Goal: Use online tool/utility: Utilize a website feature to perform a specific function

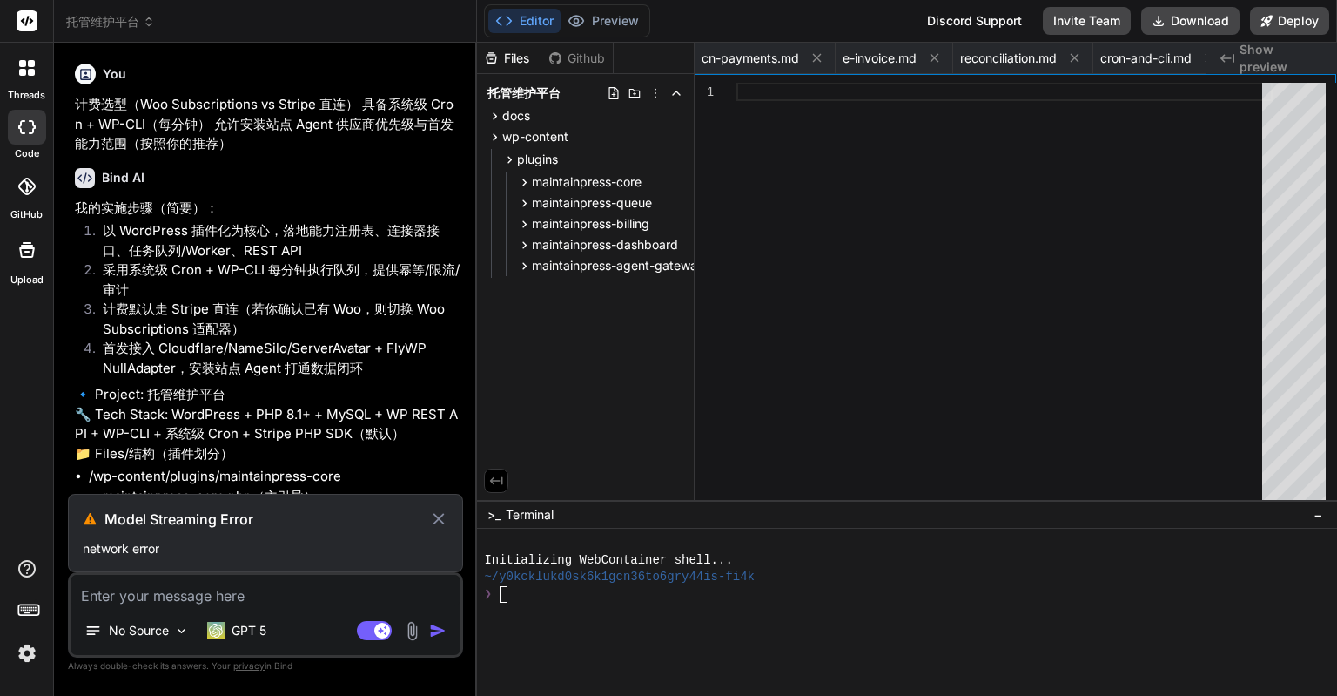
scroll to position [0, 168]
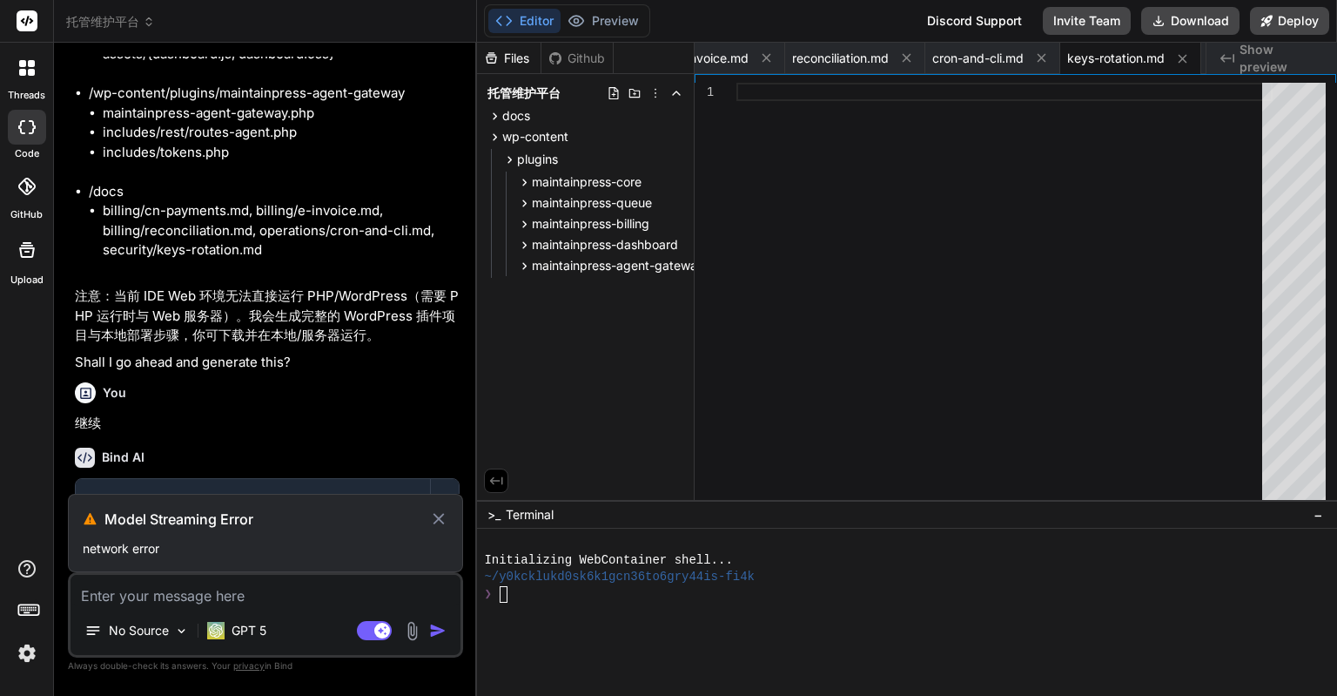
click at [439, 518] on icon at bounding box center [438, 518] width 11 height 11
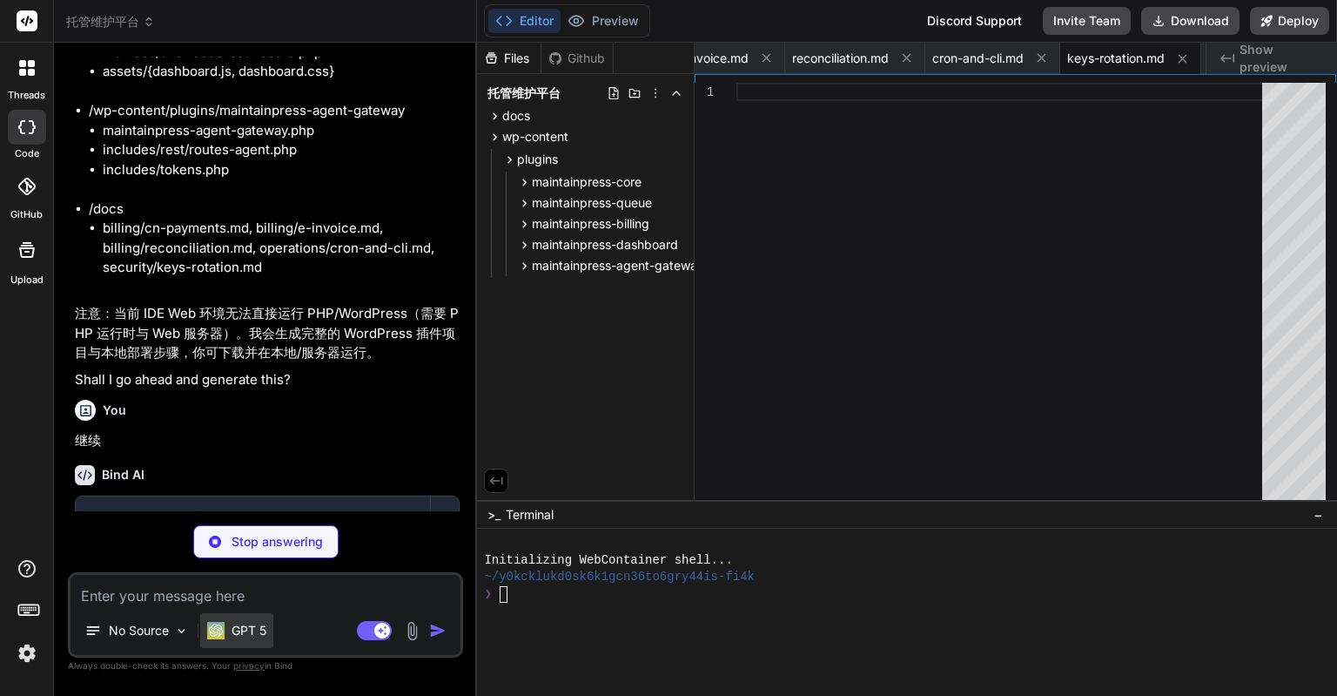
click at [237, 630] on p "GPT 5" at bounding box center [249, 630] width 35 height 17
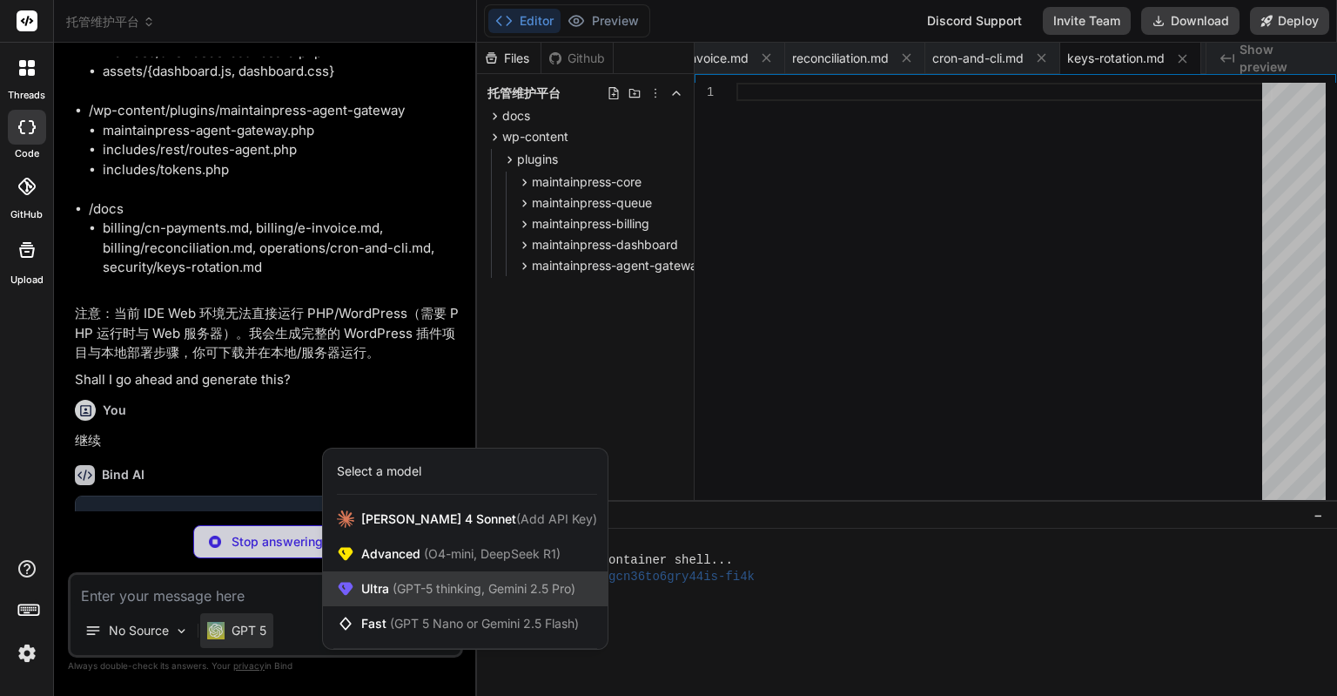
click at [428, 583] on span "(GPT-5 thinking, Gemini 2.5 Pro)" at bounding box center [482, 588] width 186 height 15
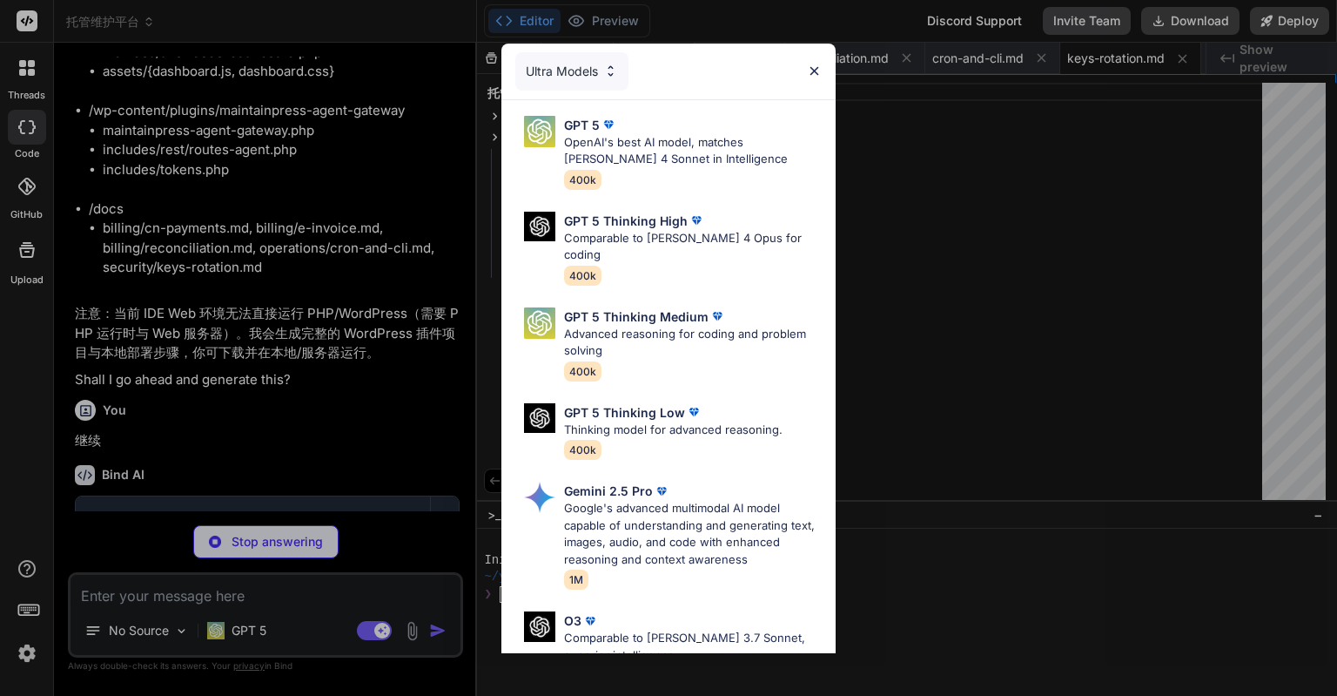
click at [33, 650] on div "Ultra Models GPT 5 OpenAI's best AI model, matches [PERSON_NAME] 4 Sonnet in In…" at bounding box center [668, 348] width 1337 height 696
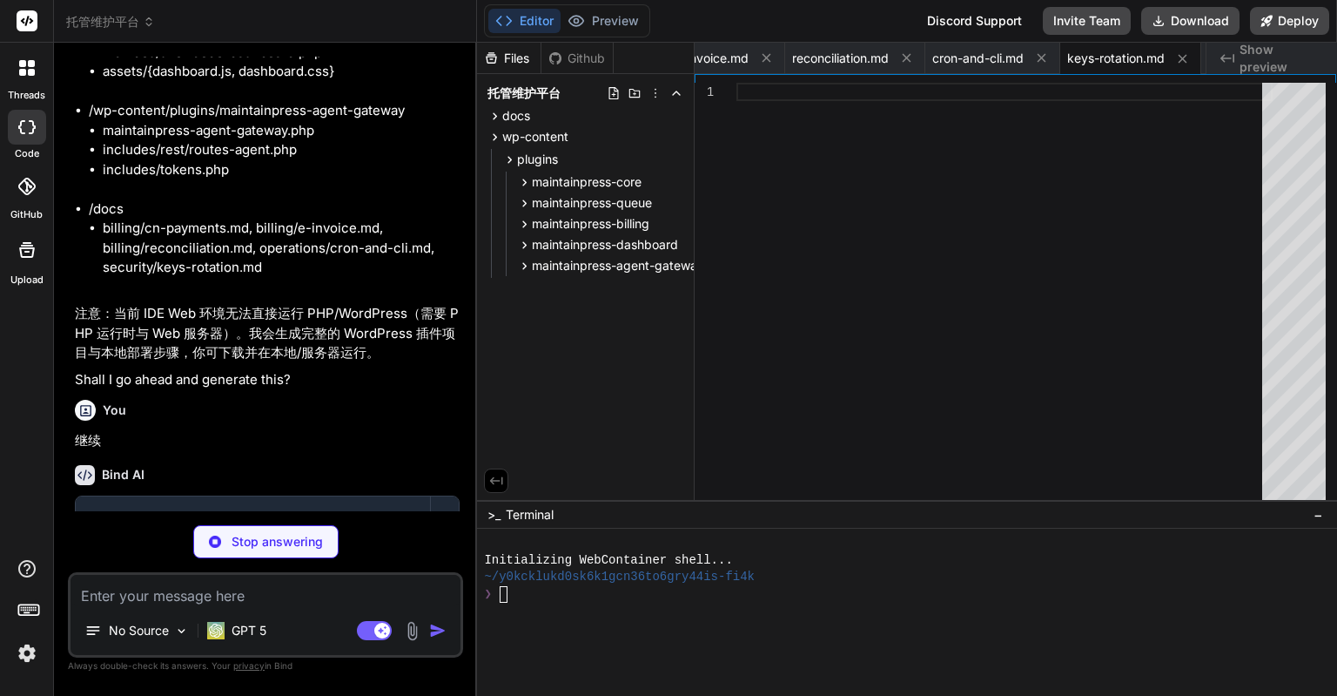
click at [33, 650] on img at bounding box center [27, 653] width 30 height 30
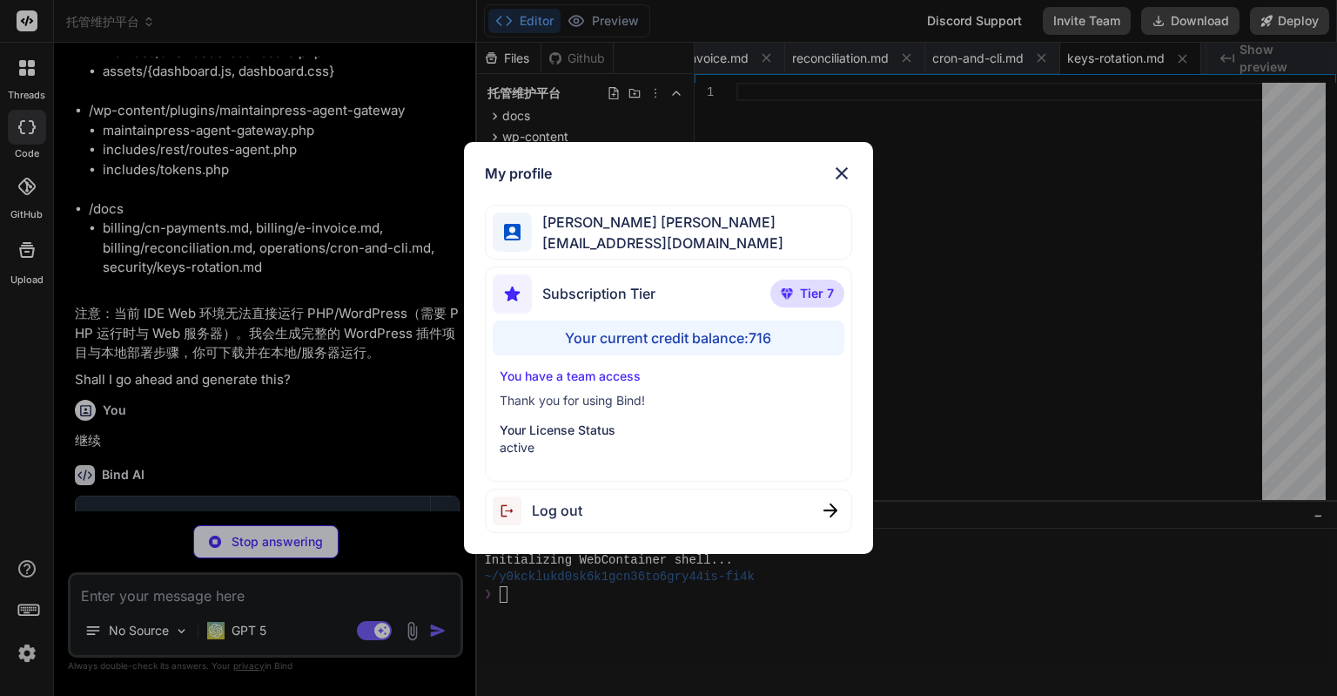
click at [33, 650] on div "My profile [PERSON_NAME] [PERSON_NAME] [PERSON_NAME][EMAIL_ADDRESS][DOMAIN_NAME…" at bounding box center [668, 348] width 1337 height 696
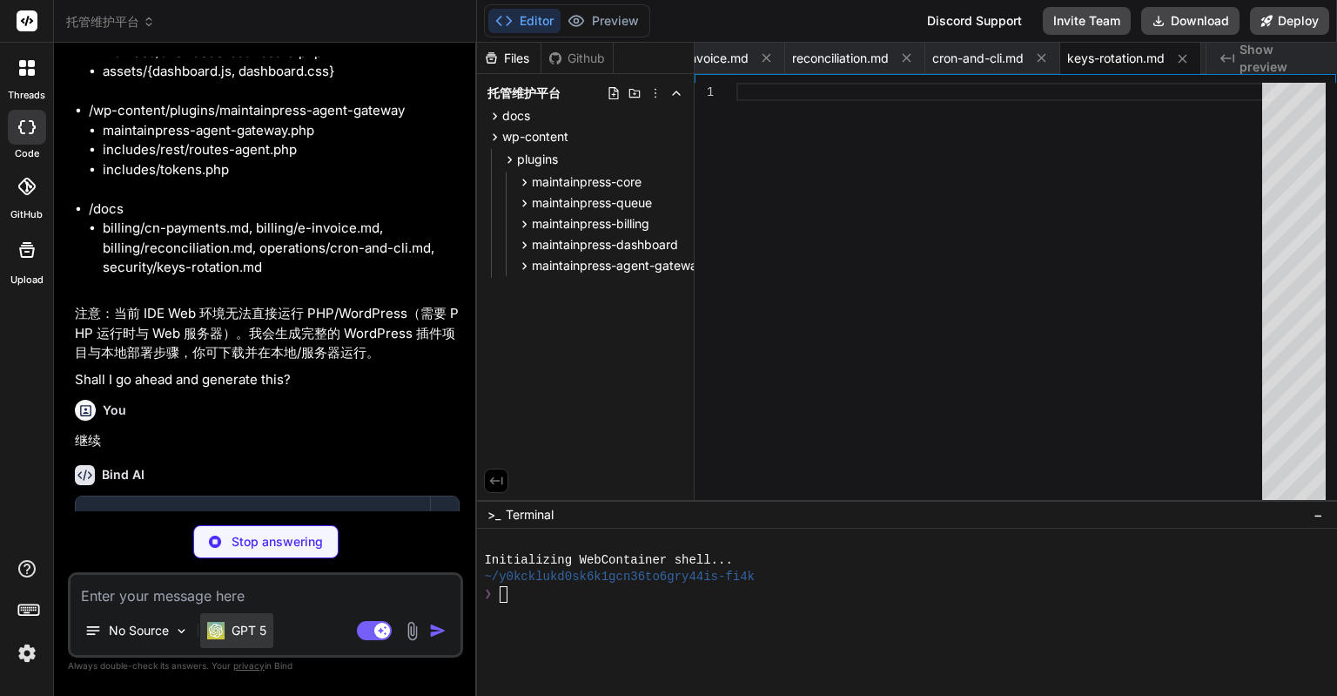
click at [230, 632] on div "GPT 5" at bounding box center [236, 630] width 59 height 17
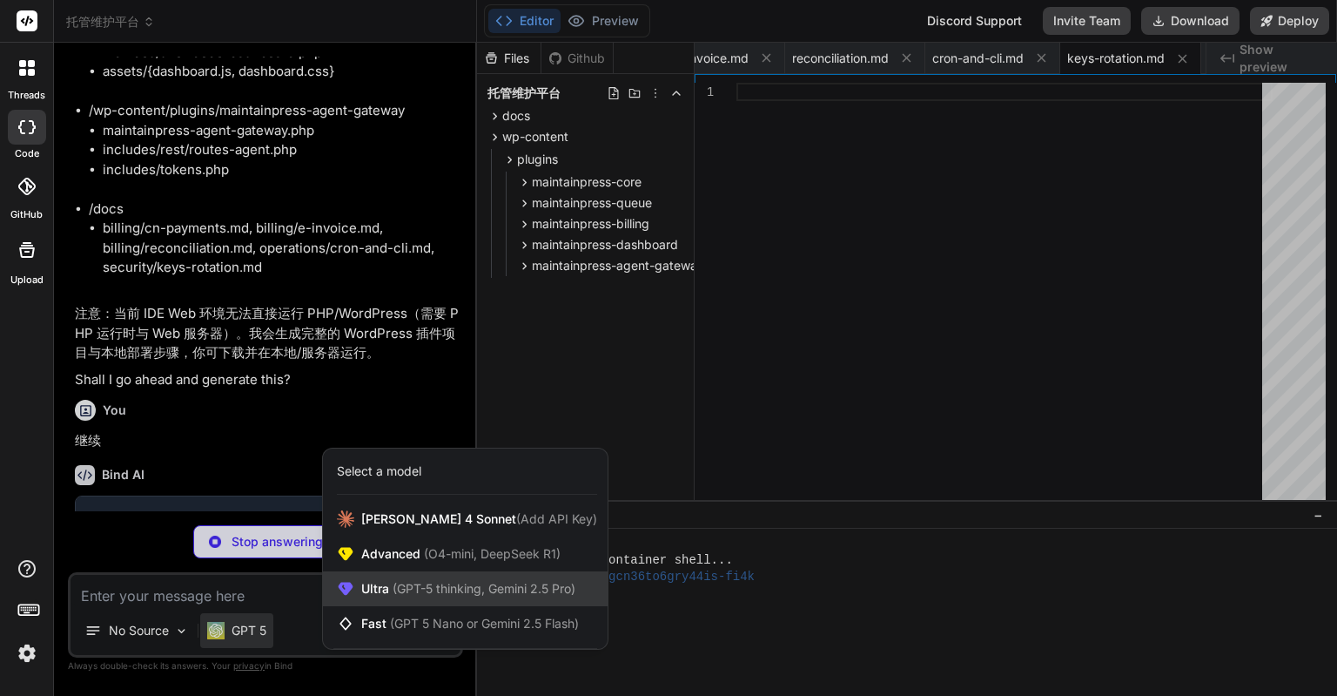
click at [427, 593] on span "(GPT-5 thinking, Gemini 2.5 Pro)" at bounding box center [482, 588] width 186 height 15
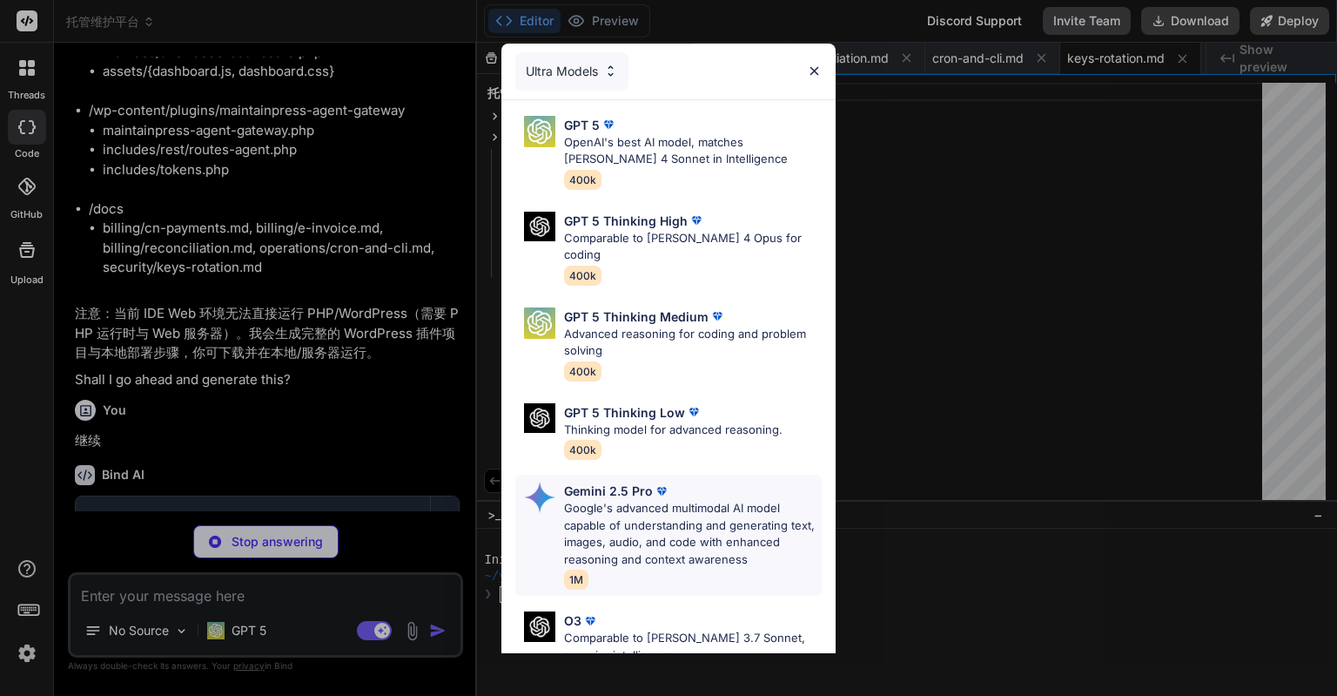
scroll to position [192, 0]
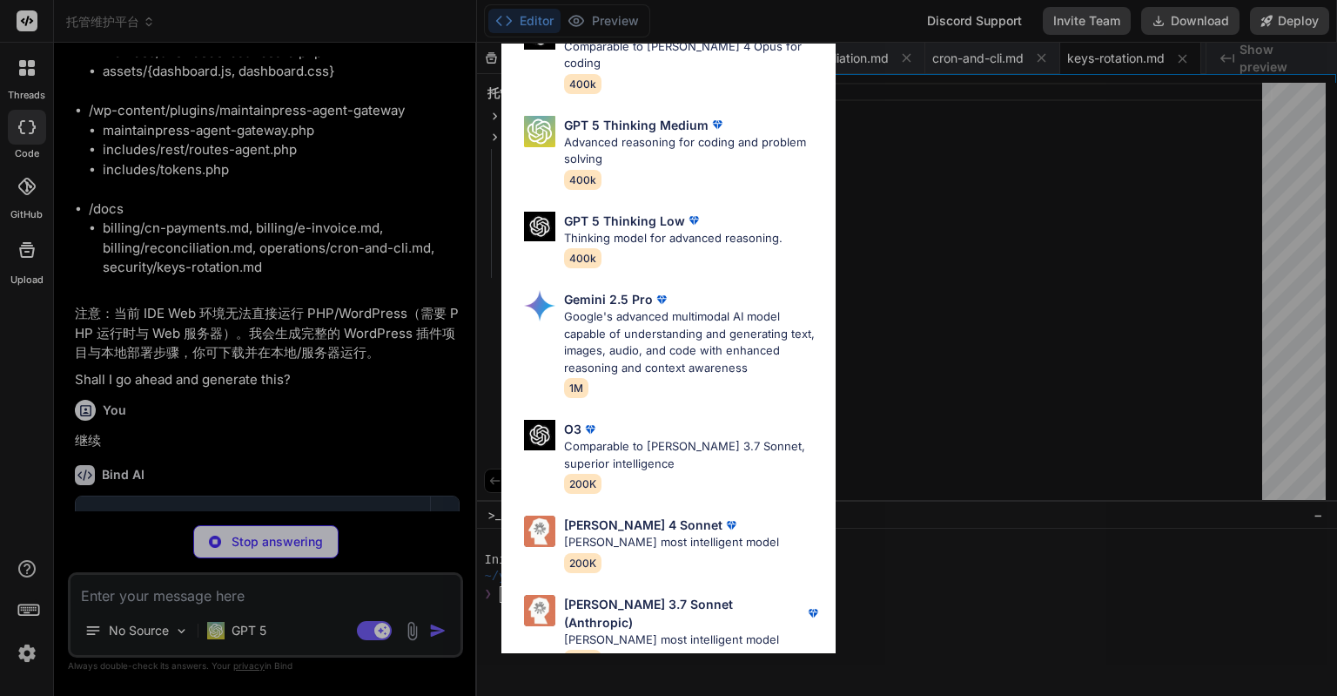
click at [304, 584] on div "Ultra Models GPT 5 OpenAI's best AI model, matches [PERSON_NAME] 4 Sonnet in In…" at bounding box center [668, 348] width 1337 height 696
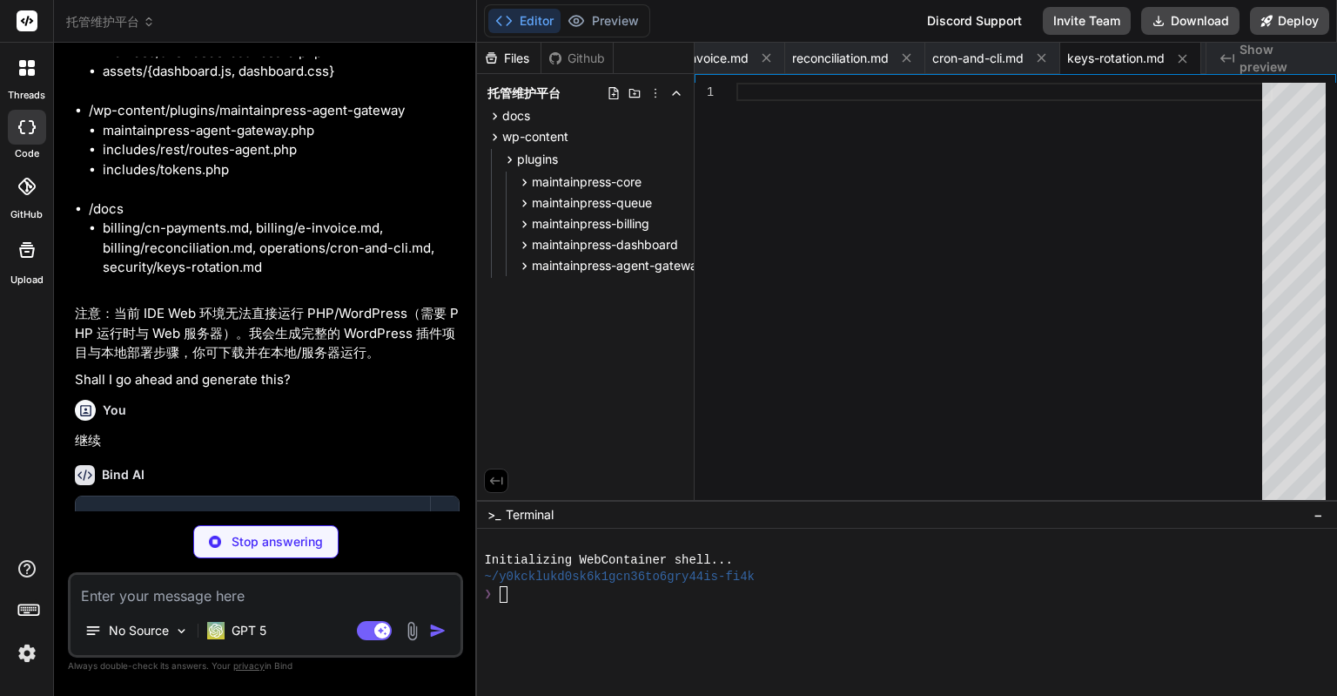
click at [288, 556] on div "Stop answering" at bounding box center [265, 541] width 145 height 33
type textarea "x"
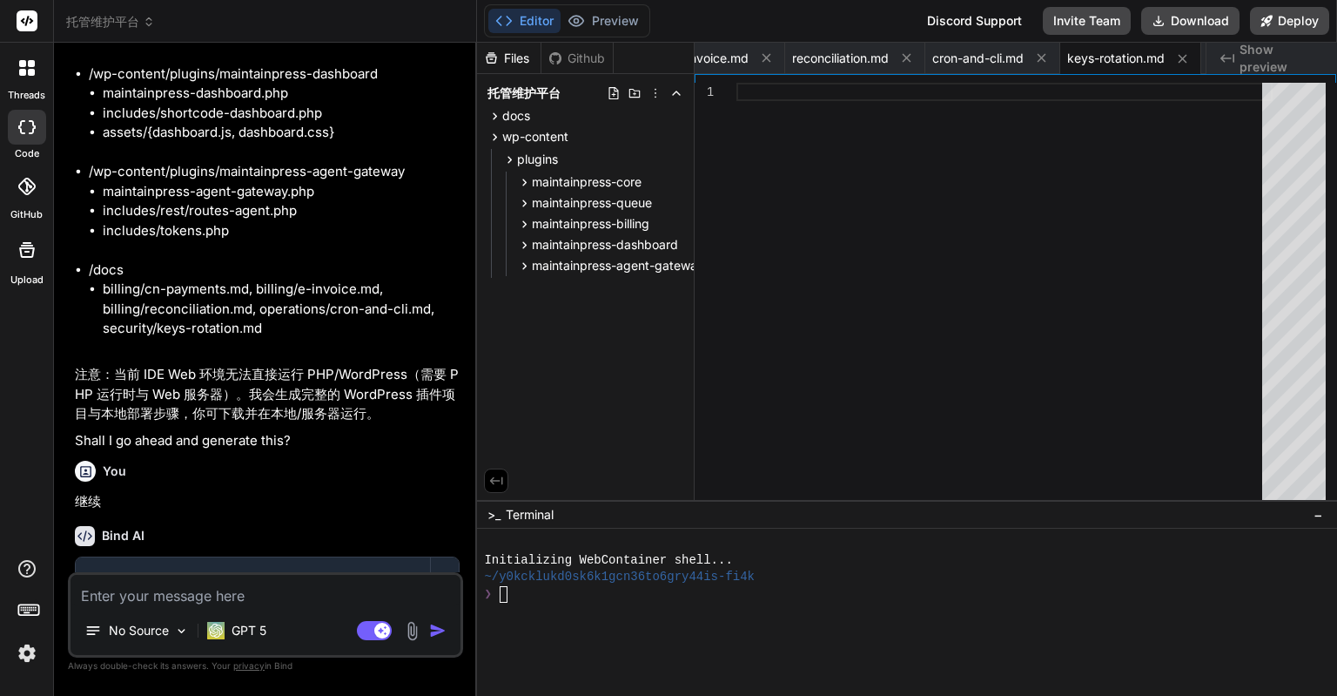
scroll to position [15440, 0]
drag, startPoint x: 76, startPoint y: 542, endPoint x: 192, endPoint y: 544, distance: 115.8
copy p "前面的代码都丢失了"
click at [197, 591] on textarea at bounding box center [266, 590] width 390 height 31
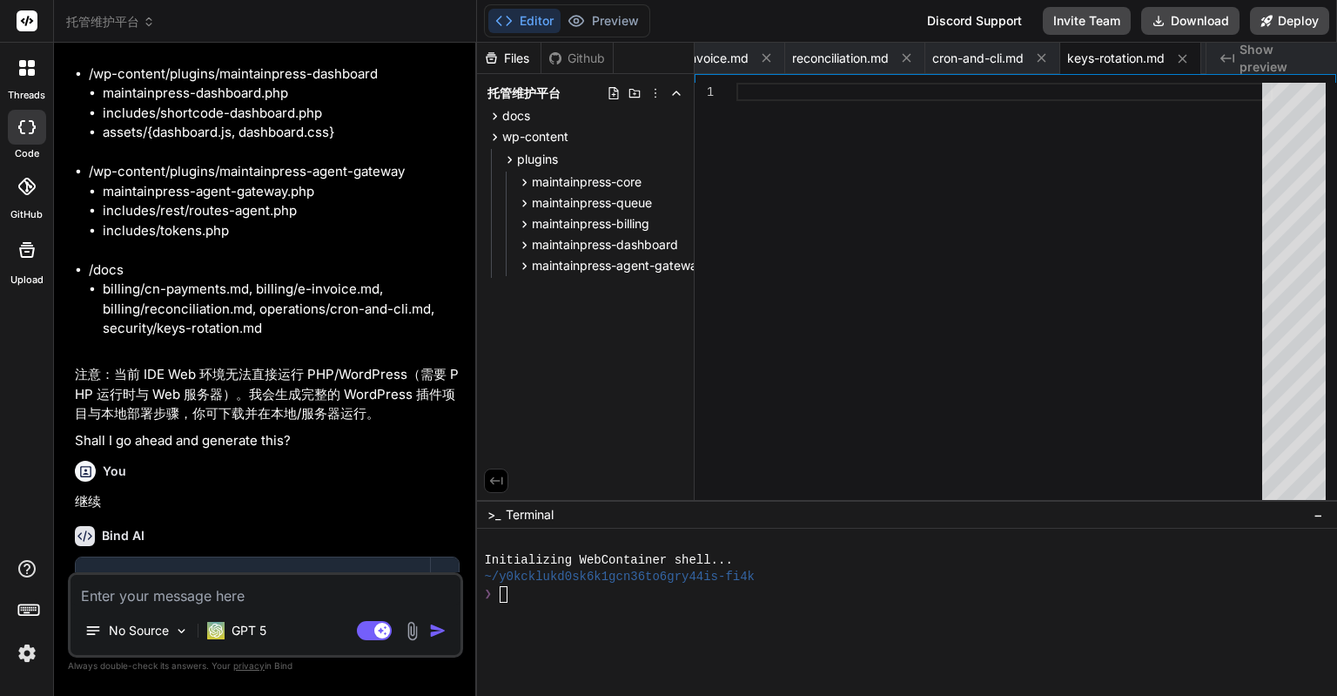
paste textarea "前面的代码都丢失了"
type textarea "前面的代码都丢失了"
type textarea "x"
drag, startPoint x: 192, startPoint y: 540, endPoint x: 291, endPoint y: 545, distance: 99.4
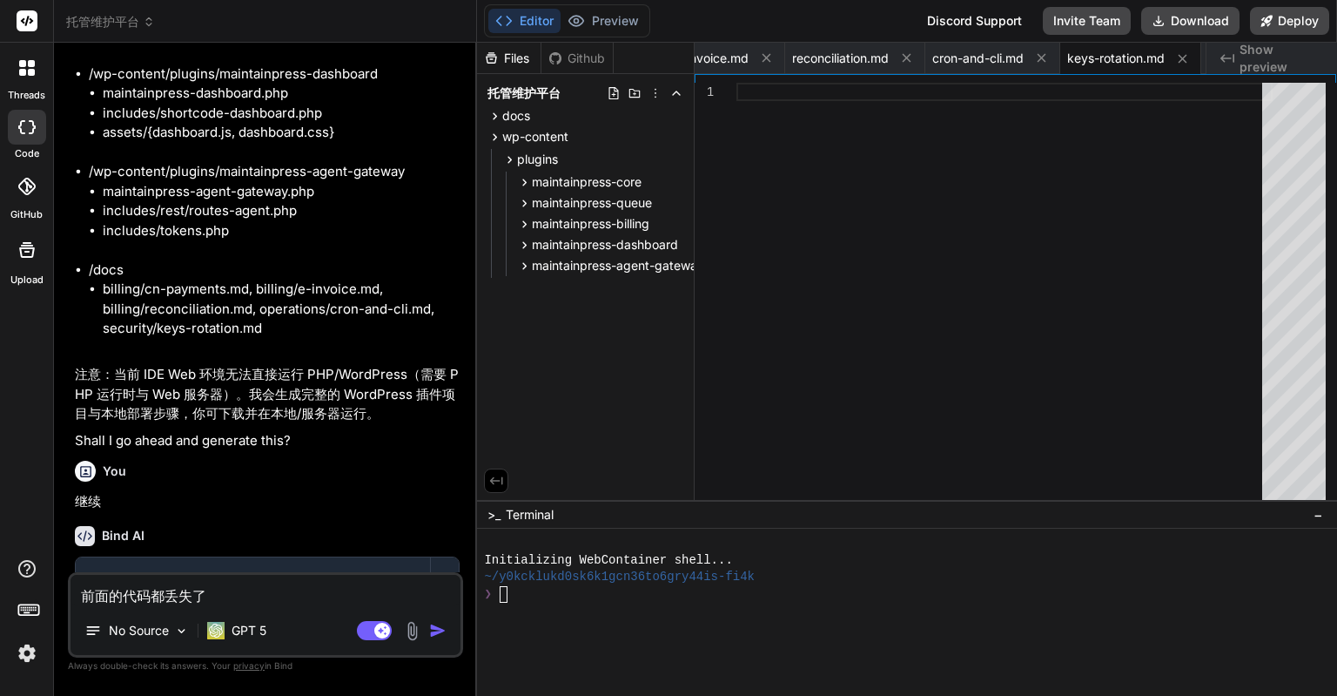
copy p "，因为这个原因："
click at [266, 595] on textarea "前面的代码都丢失了" at bounding box center [266, 590] width 390 height 31
paste textarea "，因为这个原因："
type textarea "前面的代码都丢失了，因为这个原因："
type textarea "x"
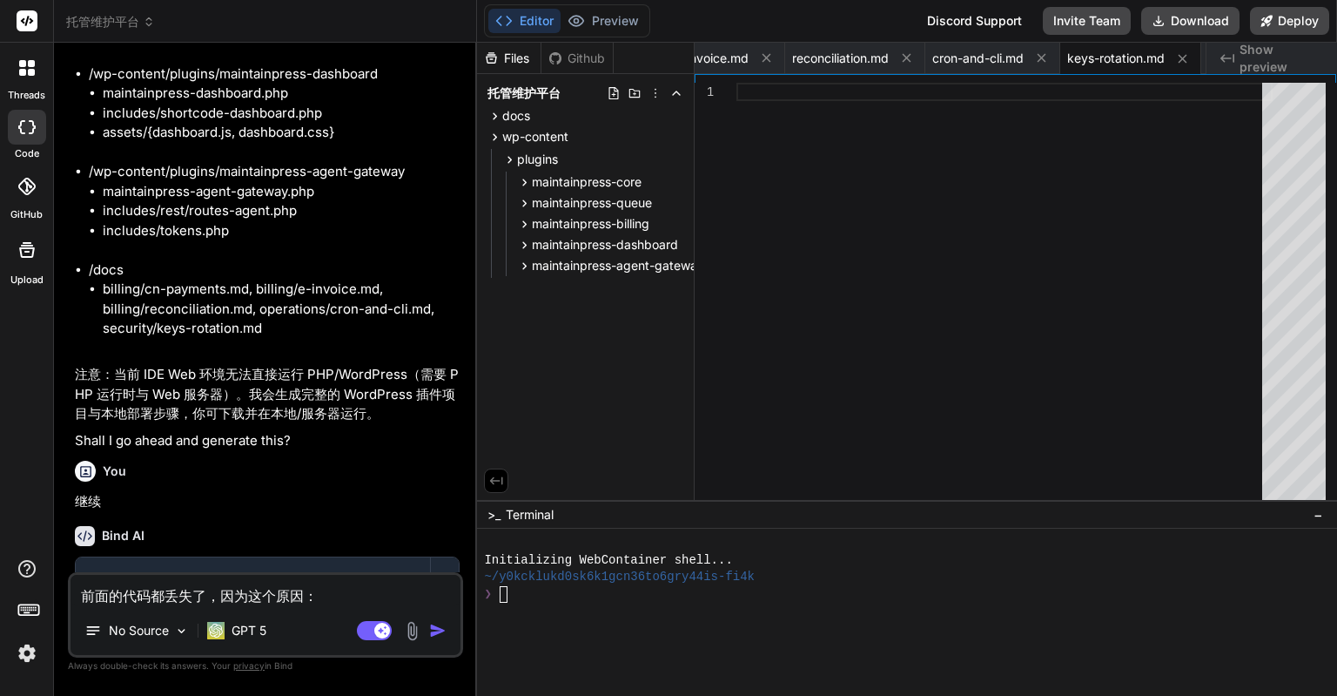
type textarea "前面的代码都丢失了，因为这个原因：n"
type textarea "x"
type textarea "前面的代码都丢失了，因为这个原因：ne"
type textarea "x"
type textarea "前面的代码都丢失了，因为这个原因：net"
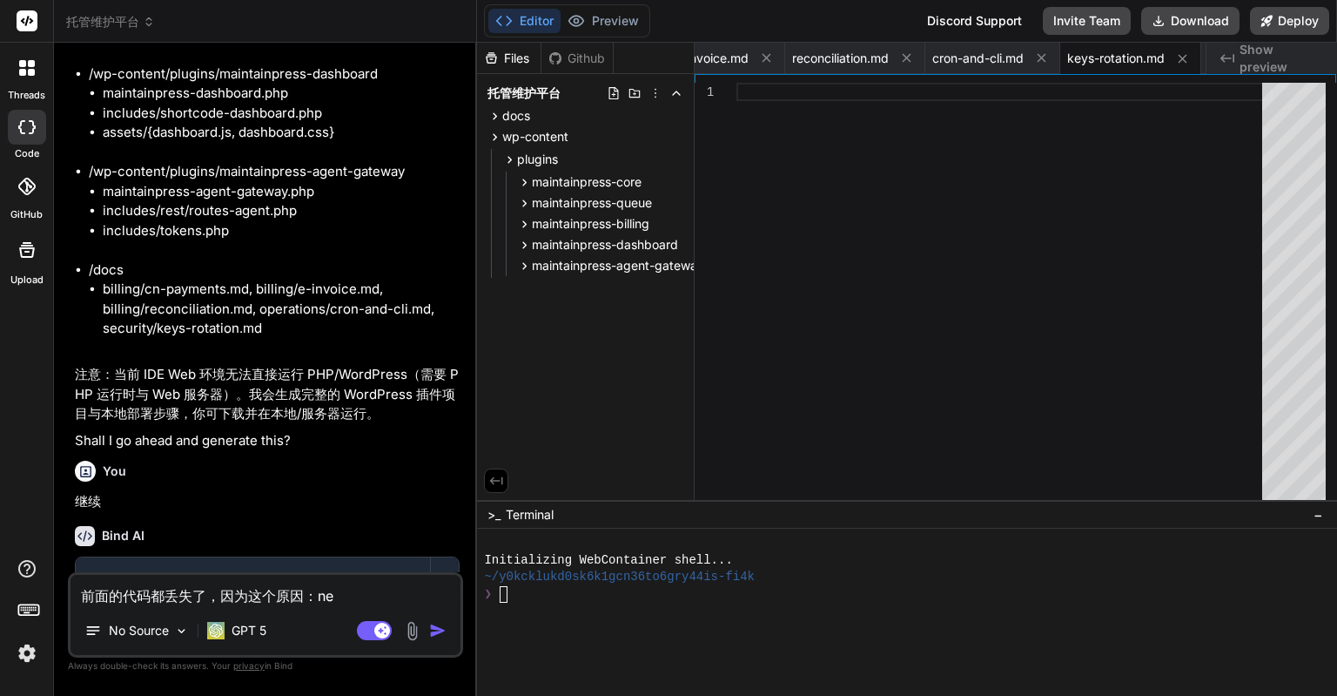
type textarea "x"
type textarea "前面的代码都丢失了，因为这个原因：netw"
type textarea "x"
type textarea "前面的代码都丢失了，因为这个原因：netwo"
type textarea "x"
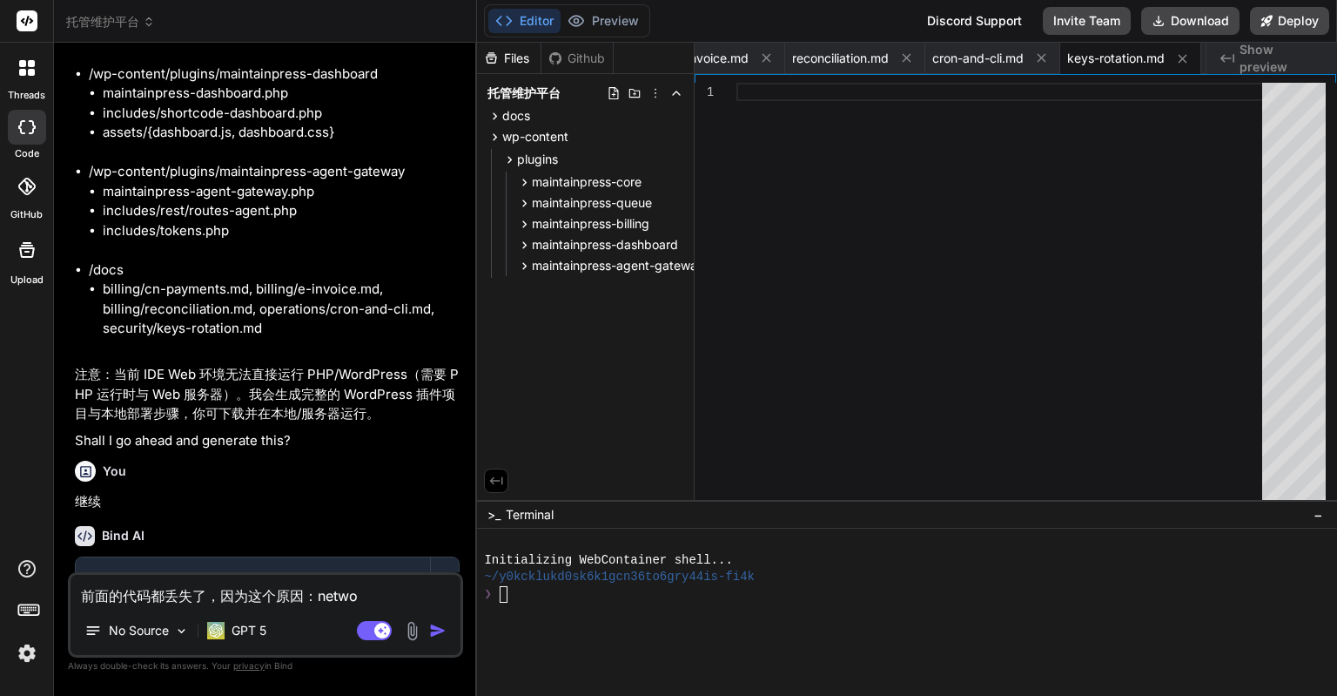
type textarea "前面的代码都丢失了，因为这个原因：networ"
type textarea "x"
type textarea "前面的代码都丢失了，因为这个原因：network"
type textarea "x"
type textarea "前面的代码都丢失了，因为这个原因：network"
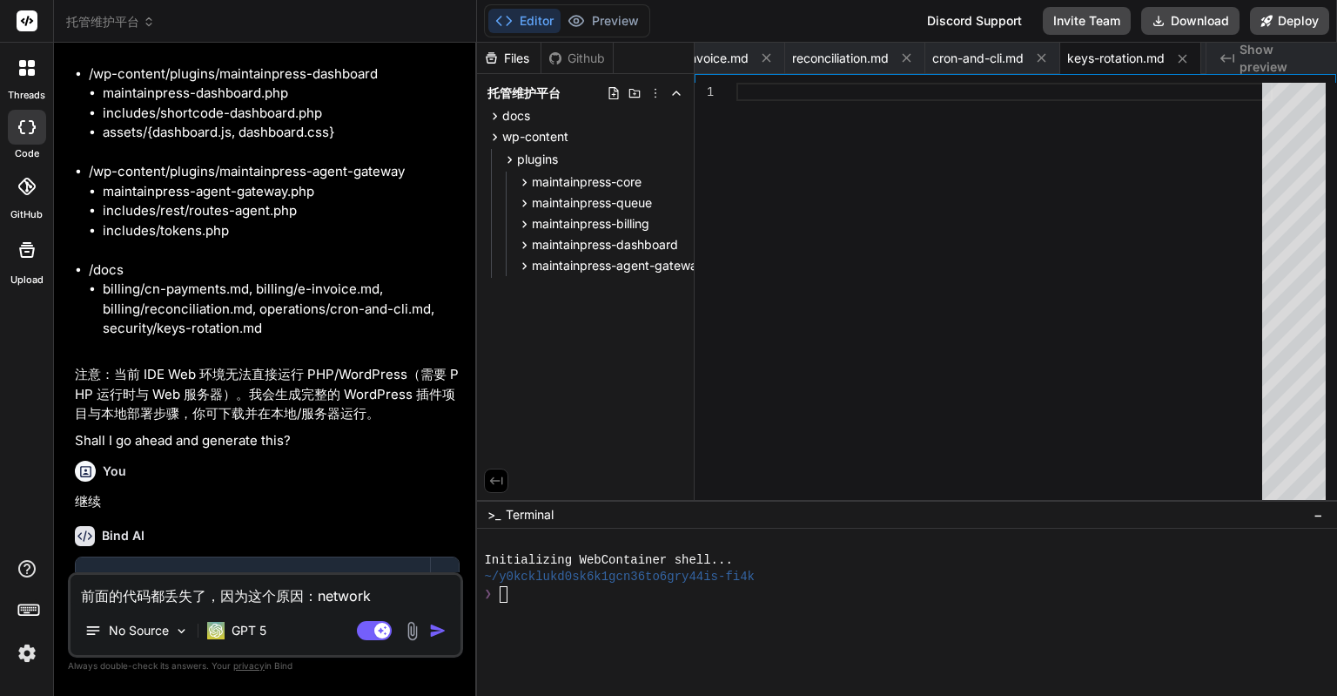
type textarea "x"
type textarea "前面的代码都丢失了，因为这个原因：network e"
type textarea "x"
type textarea "前面的代码都丢失了，因为这个原因：network er"
type textarea "x"
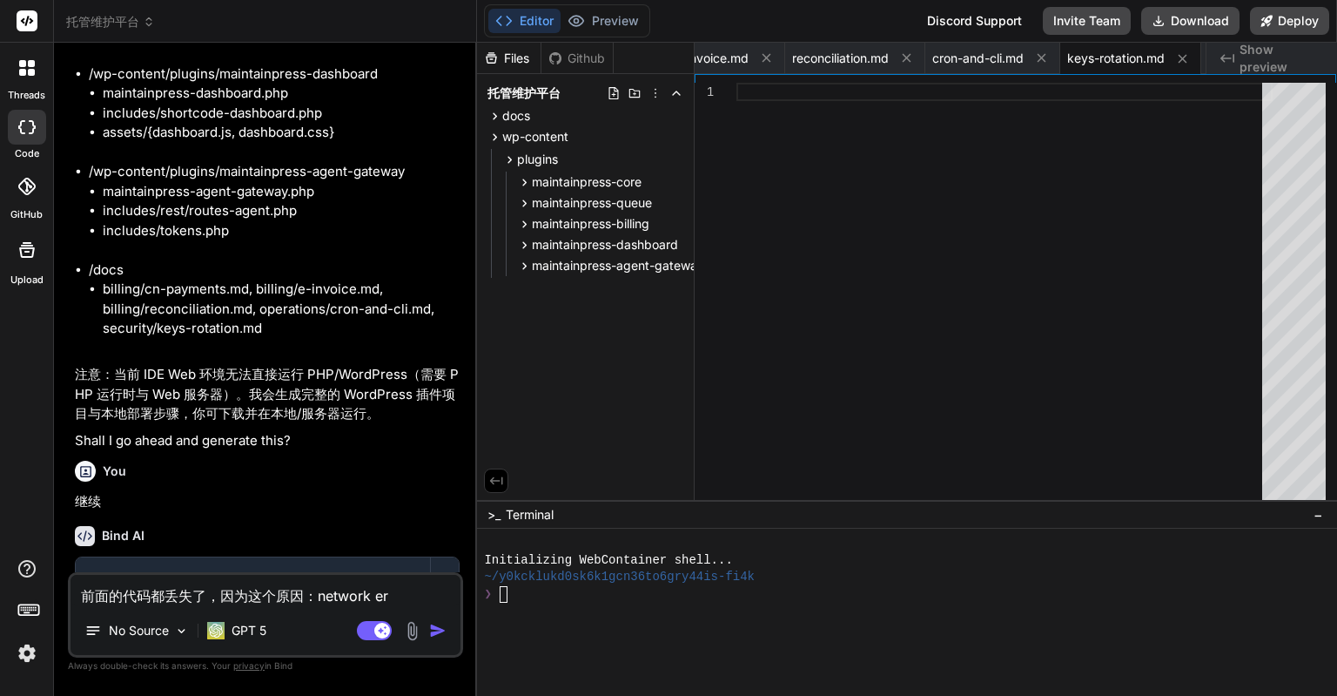
type textarea "前面的代码都丢失了，因为这个原因：network err"
type textarea "x"
type textarea "前面的代码都丢失了，因为这个原因：network erro"
type textarea "x"
type textarea "前面的代码都丢失了，因为这个原因：network error"
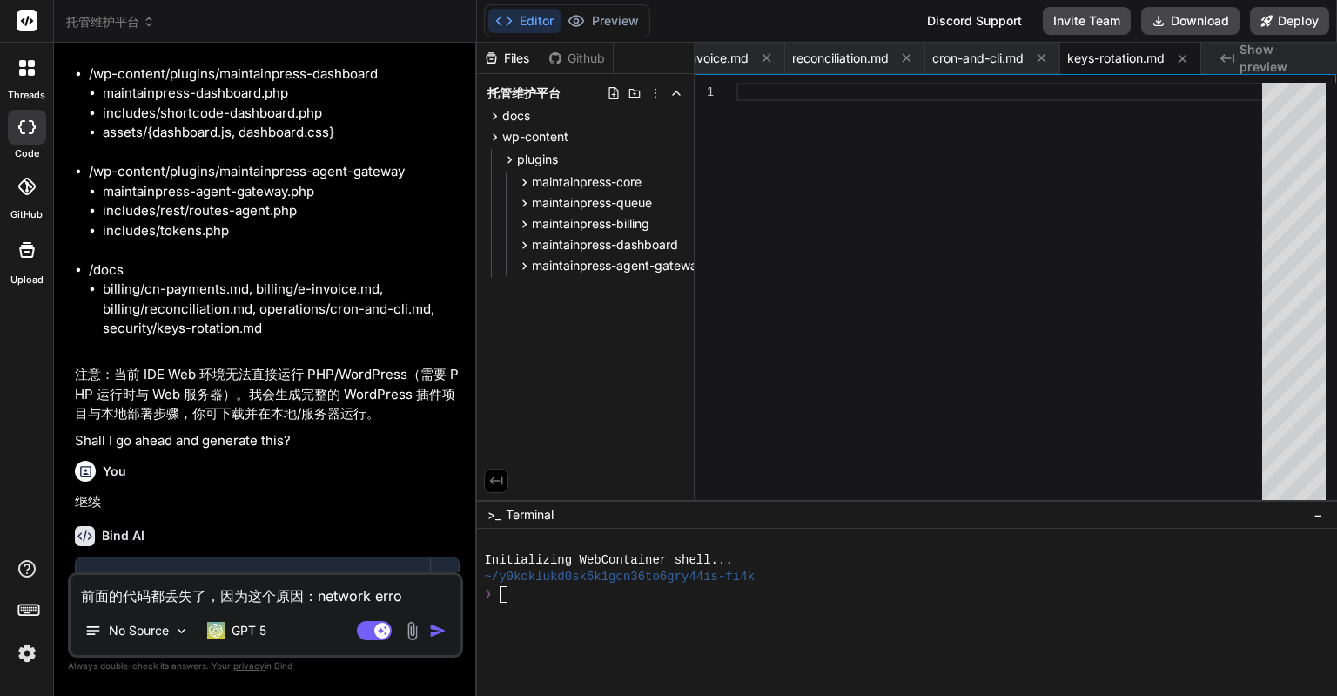
type textarea "x"
drag, startPoint x: 373, startPoint y: 592, endPoint x: 404, endPoint y: 598, distance: 31.9
click at [404, 598] on textarea "前面的代码都丢失了，因为这个原因：network error" at bounding box center [266, 590] width 390 height 31
drag, startPoint x: 410, startPoint y: 598, endPoint x: 376, endPoint y: 599, distance: 34.0
click at [376, 599] on textarea "前面的代码都丢失了，因为这个原因：network error" at bounding box center [266, 590] width 390 height 31
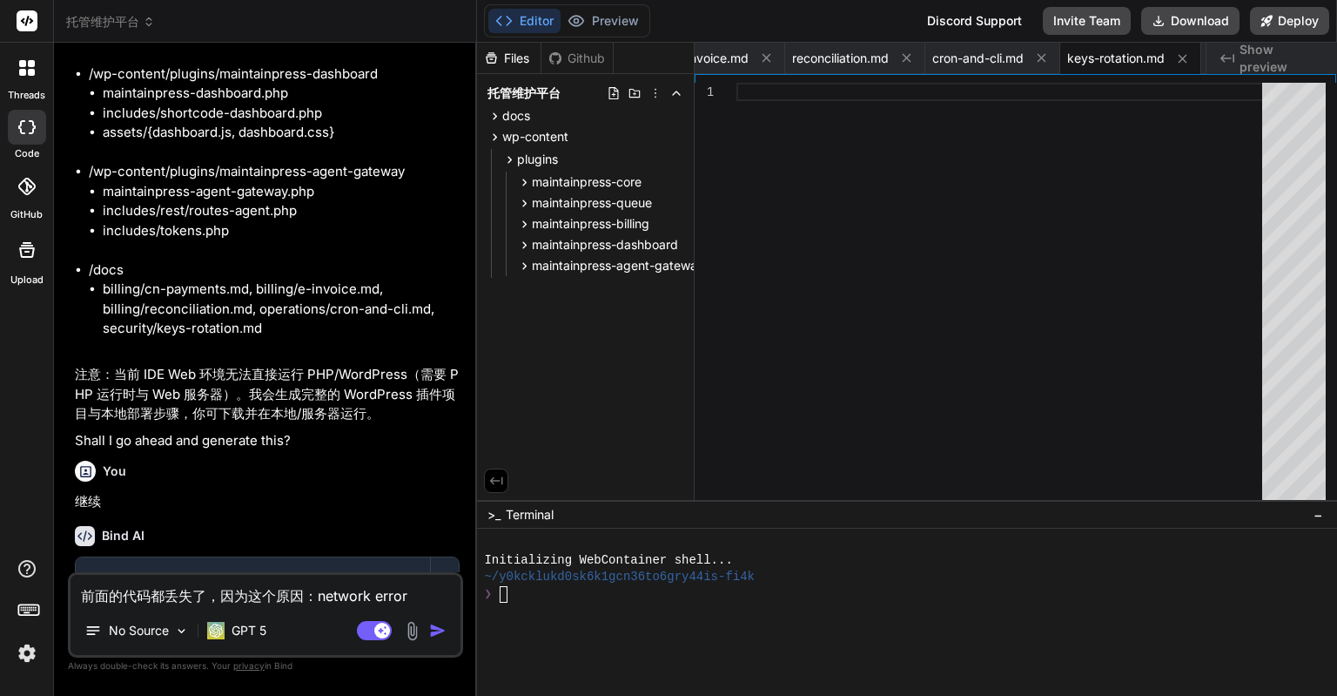
click at [414, 595] on textarea "前面的代码都丢失了，因为这个原因：network error" at bounding box center [266, 590] width 390 height 31
type textarea "前面的代码都丢失了，因为这个原因：network error,"
type textarea "x"
type textarea "前面的代码都丢失了，因为这个原因：network error,q"
type textarea "x"
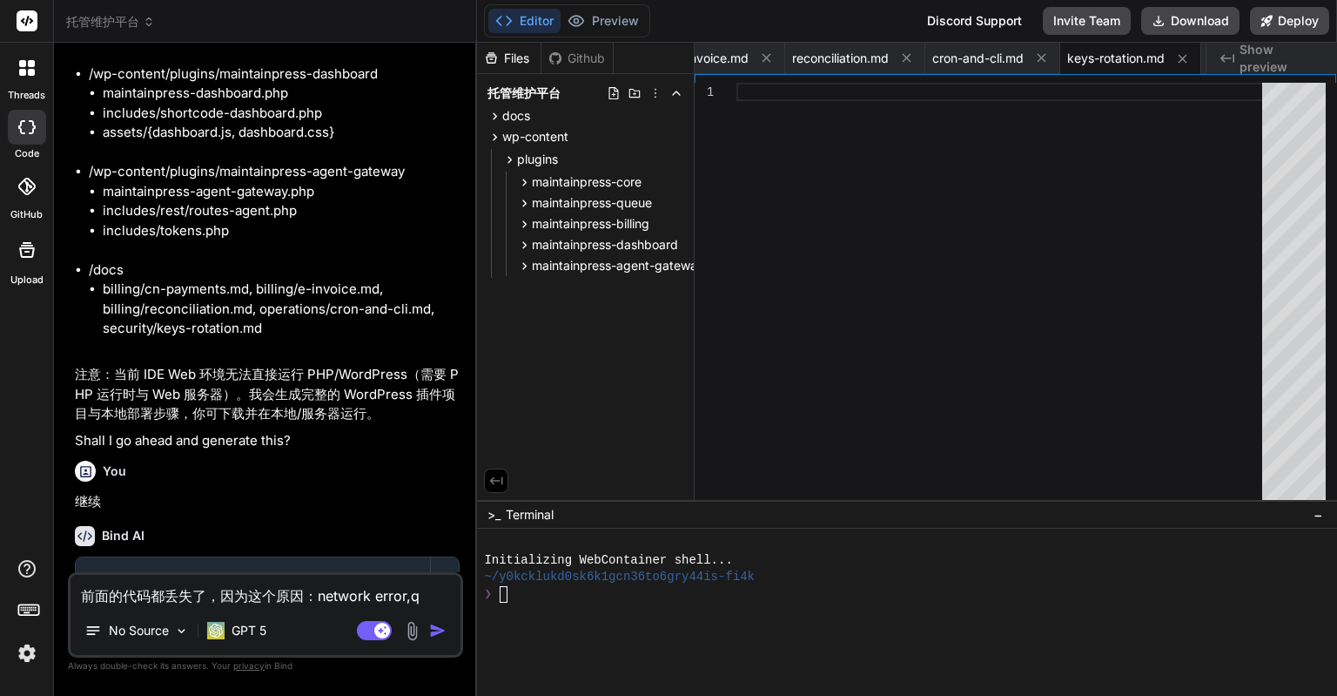
type textarea "前面的代码都丢失了，因为这个原因：network error,qi"
type textarea "x"
type textarea "前面的代码都丢失了，因为这个原因：network error,qin"
type textarea "x"
type textarea "前面的代码都丢失了，因为这个原因：network error,qing"
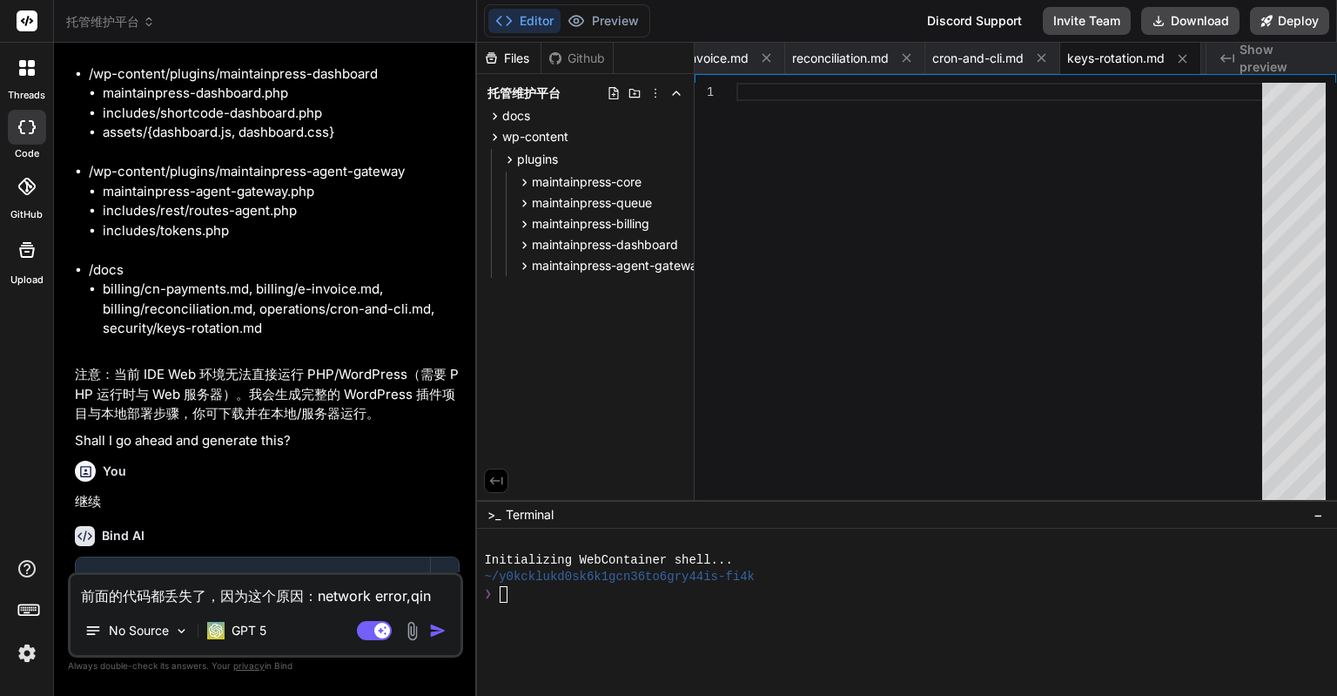
type textarea "x"
type textarea "前面的代码都丢失了，因为这个原因：network error,qin"
type textarea "x"
type textarea "前面的代码都丢失了，因为这个原因：network error,qi"
type textarea "x"
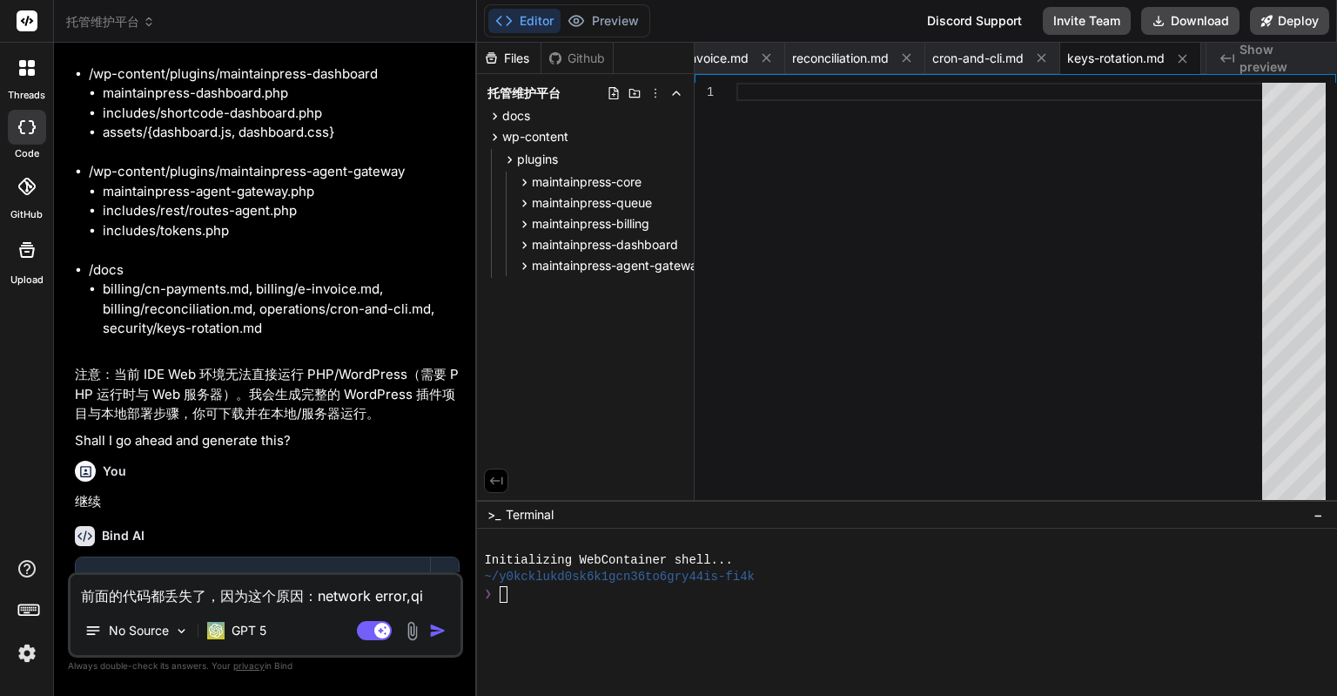
type textarea "前面的代码都丢失了，因为这个原因：network error,q"
type textarea "x"
type textarea "前面的代码都丢失了，因为这个原因：network error,"
type textarea "x"
type textarea "前面的代码都丢失了，因为这个原因：network error,"
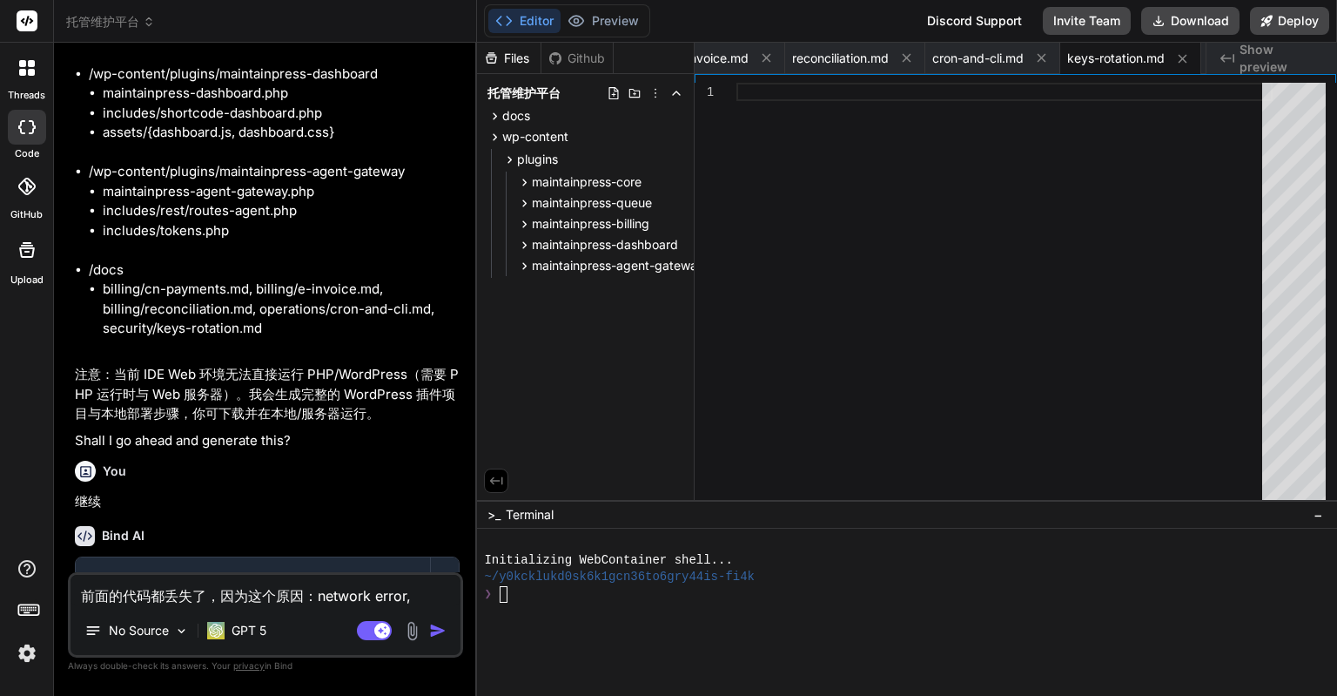
type textarea "x"
type textarea "前面的代码都丢失了，因为这个原因：network error, q"
type textarea "x"
type textarea "前面的代码都丢失了，因为这个原因：network error, qi"
type textarea "x"
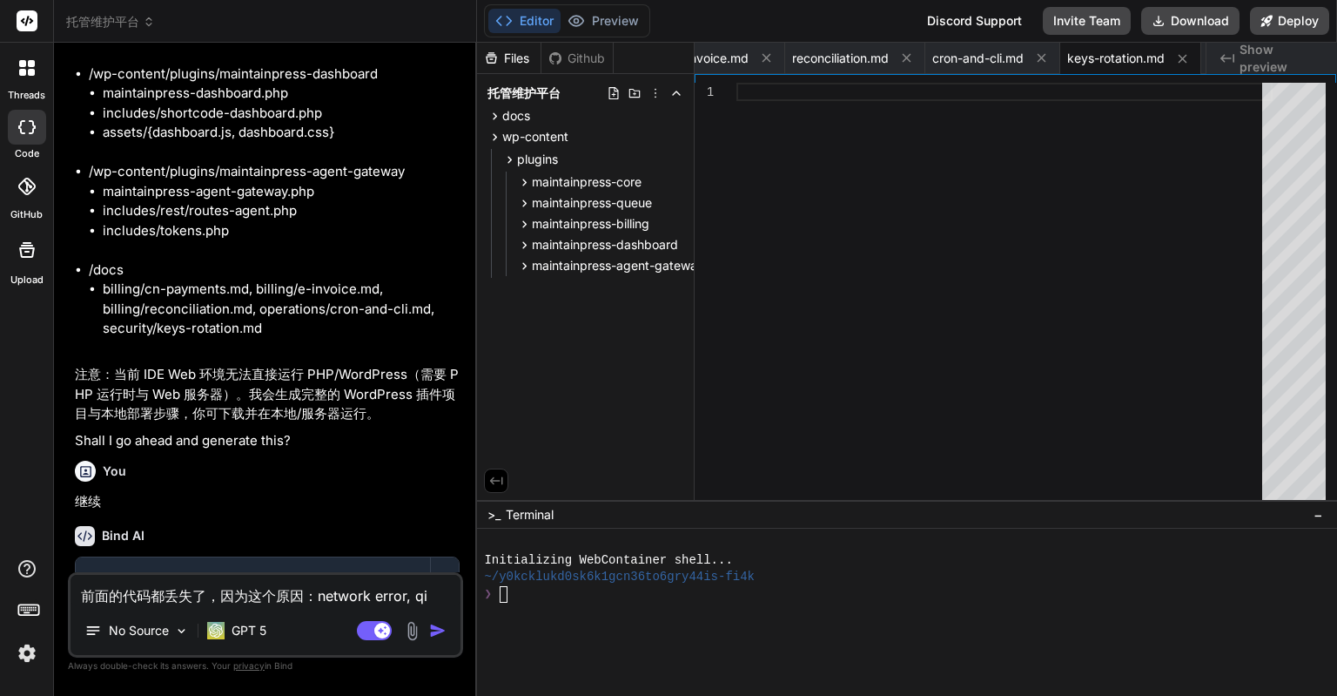
type textarea "前面的代码都丢失了，因为这个原因：network error, qin"
type textarea "x"
type textarea "前面的代码都丢失了，因为这个原因：network error, qing"
type textarea "x"
type textarea "前面的代码都丢失了，因为这个原因：network error, qing'c"
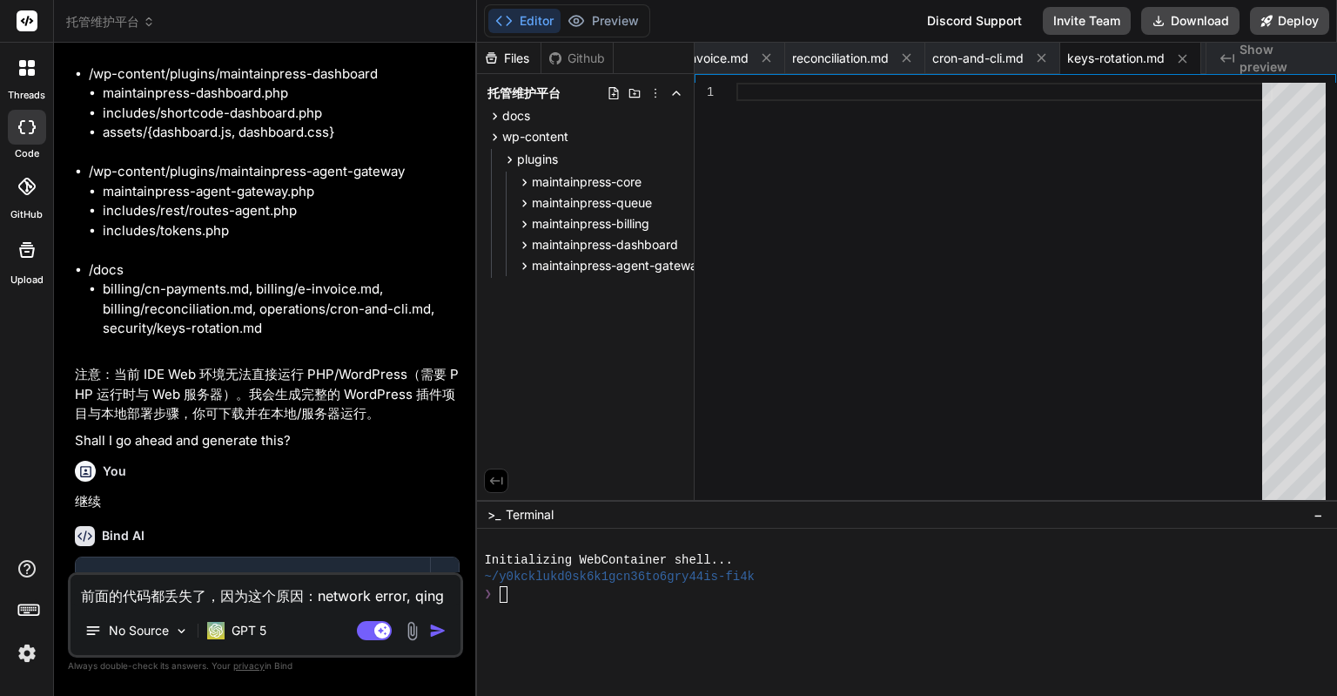
type textarea "x"
type textarea "前面的代码都丢失了，因为这个原因：network error, qing'ch"
type textarea "x"
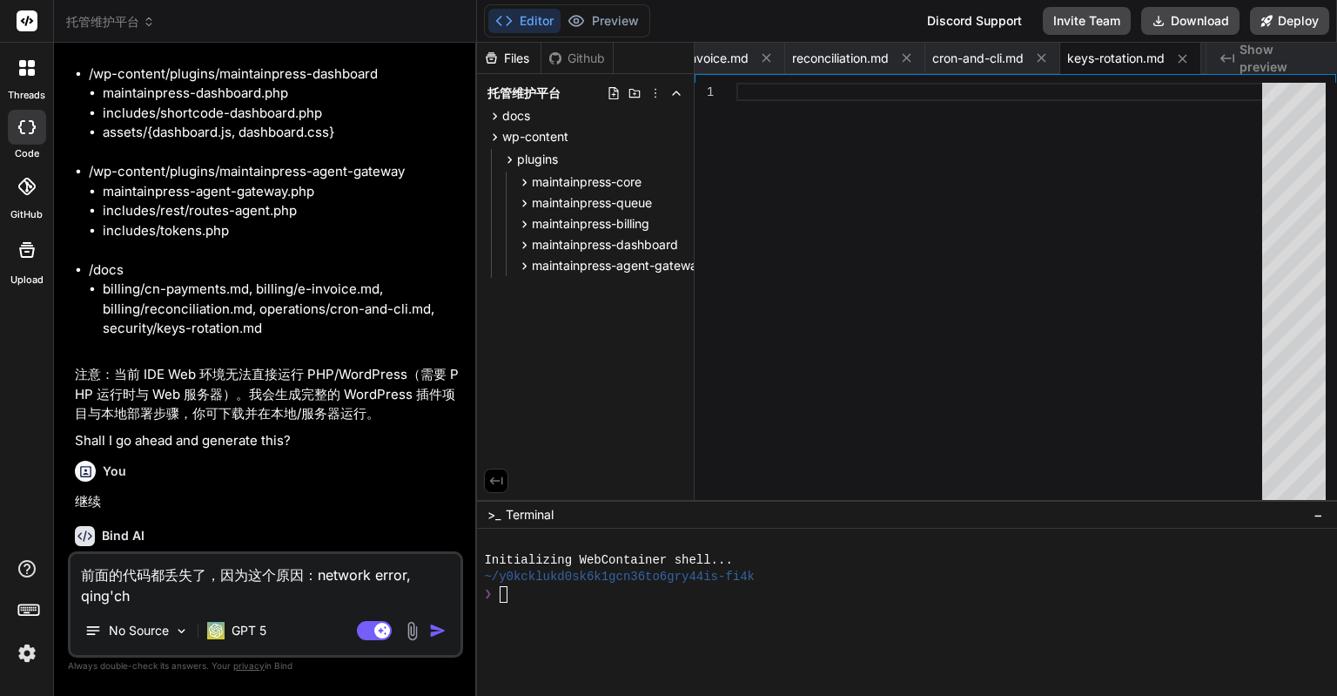
type textarea "前面的代码都丢失了，因为这个原因：network error, qing'cho"
type textarea "x"
type textarea "前面的代码都丢失了，因为这个原因：network error, qing'chon"
type textarea "x"
type textarea "前面的代码都丢失了，因为这个原因：network error, [PERSON_NAME]"
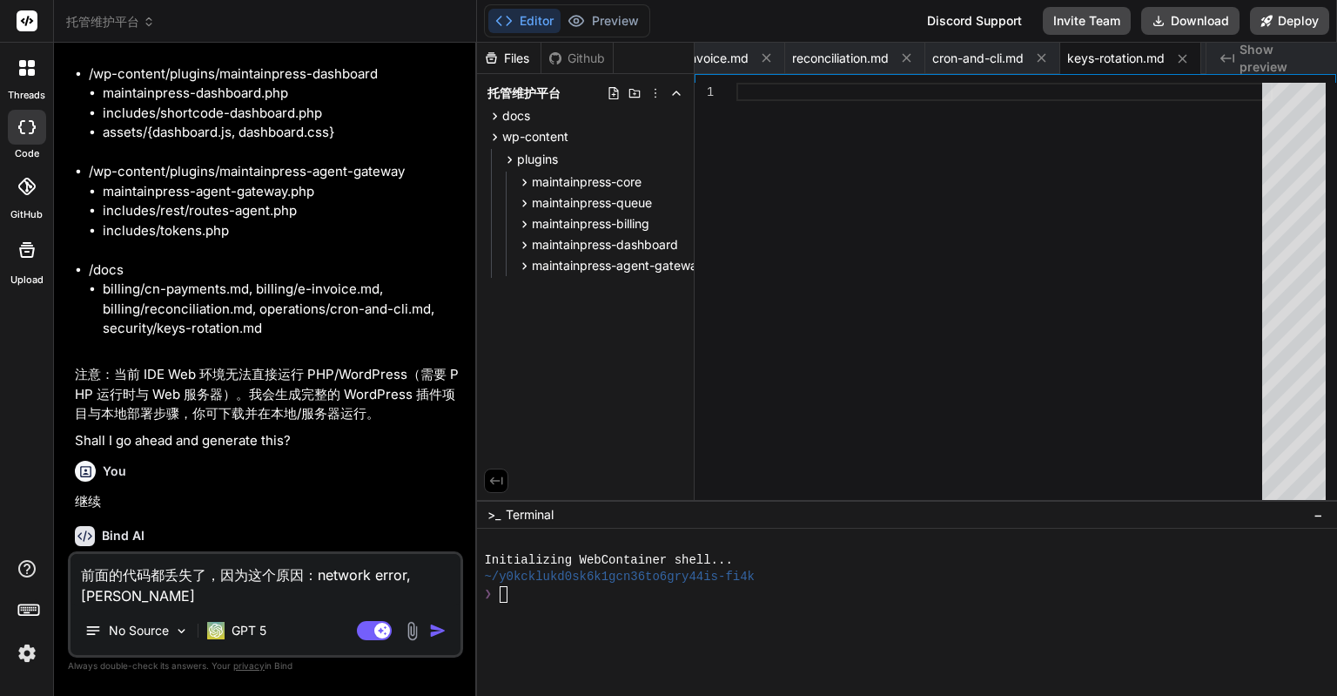
type textarea "x"
type textarea "前面的代码都丢失了，因为这个原因：network error, qing'chong'x"
type textarea "x"
type textarea "前面的代码都丢失了，因为这个原因：network error, qing'chong'xi"
type textarea "x"
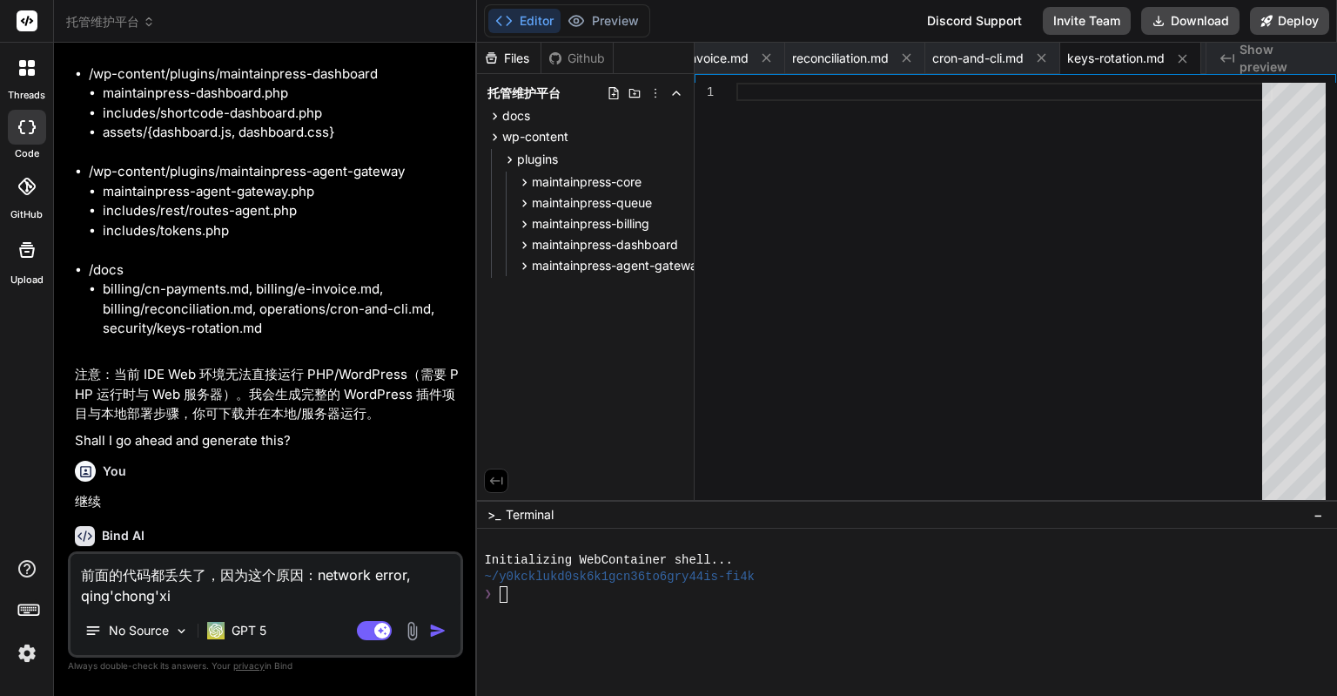
type textarea "前面的代码都丢失了，因为这个原因：network error, qing'chong'xin"
type textarea "x"
type textarea "前面的代码都丢失了，因为这个原因：network error, 请重新"
type textarea "x"
type textarea "前面的代码都丢失了，因为这个原因：network error, 请重新s"
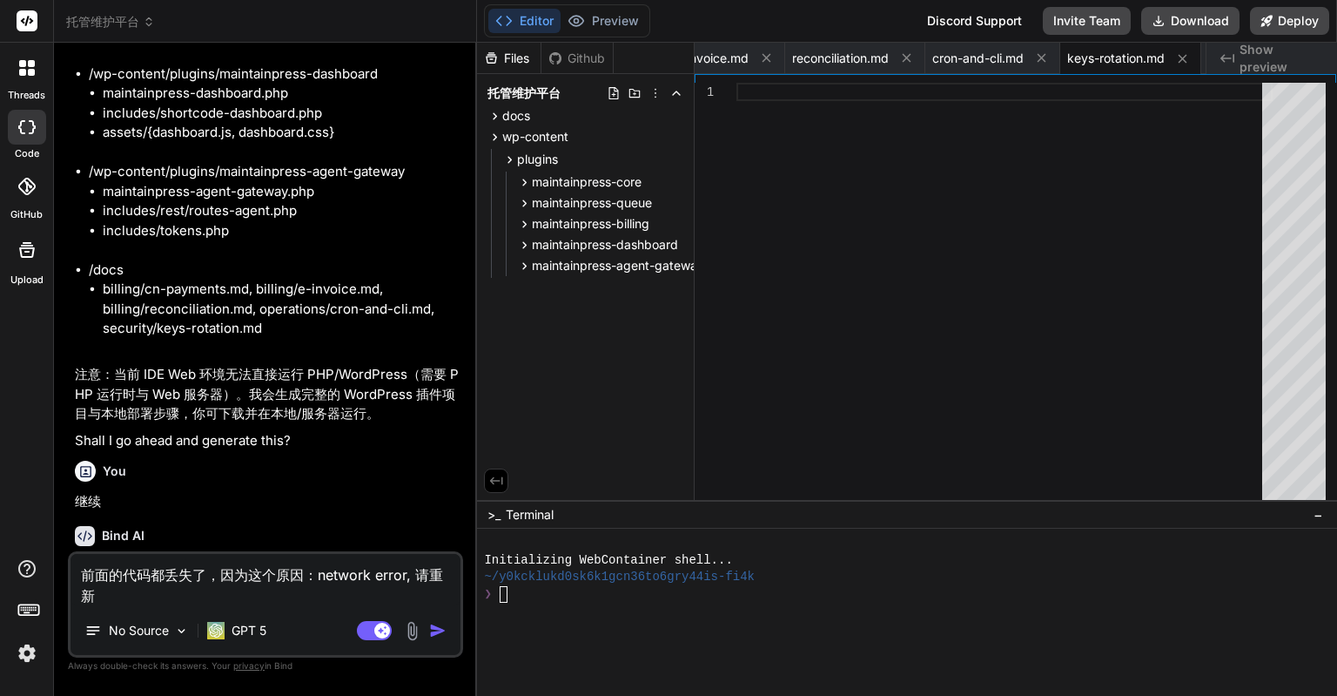
type textarea "x"
type textarea "前面的代码都丢失了，因为这个原因：network error, 请重新sh"
type textarea "x"
type textarea "前面的代码都丢失了，因为这个原因：network error, 请重新she"
type textarea "x"
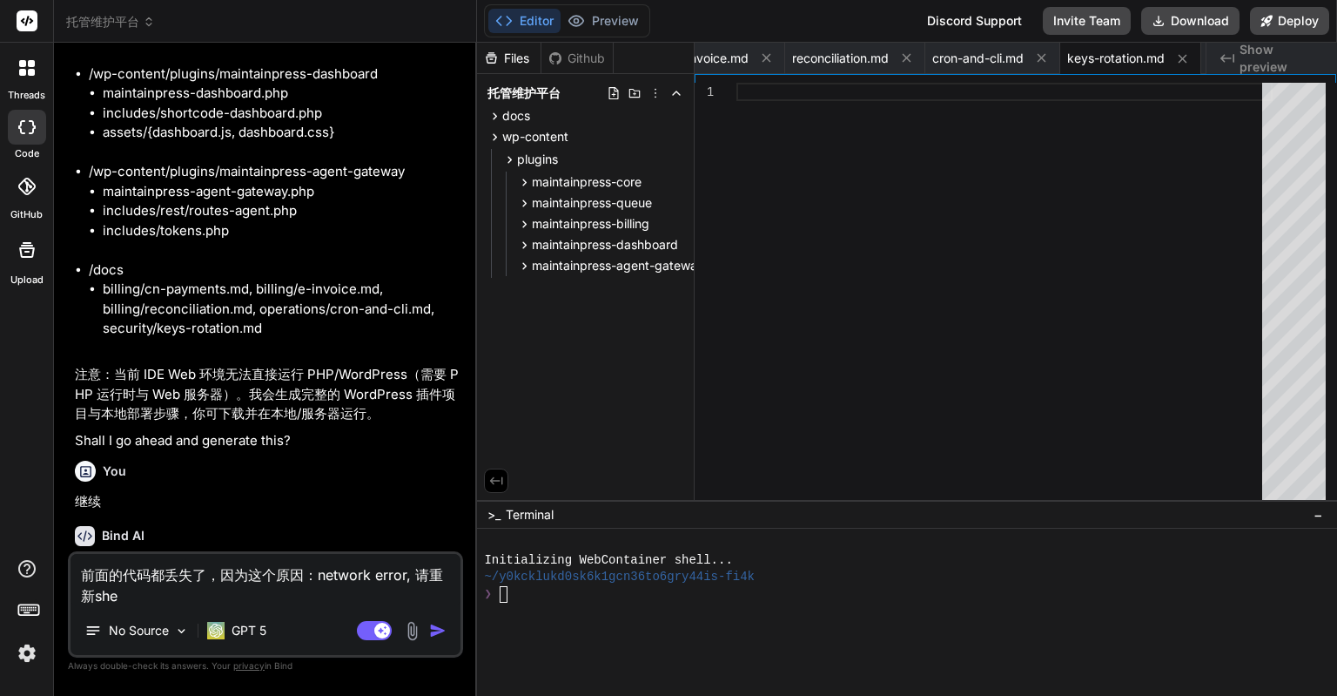
type textarea "前面的代码都丢失了，因为这个原因：network error, 请重新shen"
type textarea "x"
type textarea "前面的代码都丢失了，因为这个原因：network error, 请重新sheng"
type textarea "x"
type textarea "前面的代码都丢失了，因为这个原因：network error, 请重新sheng'c"
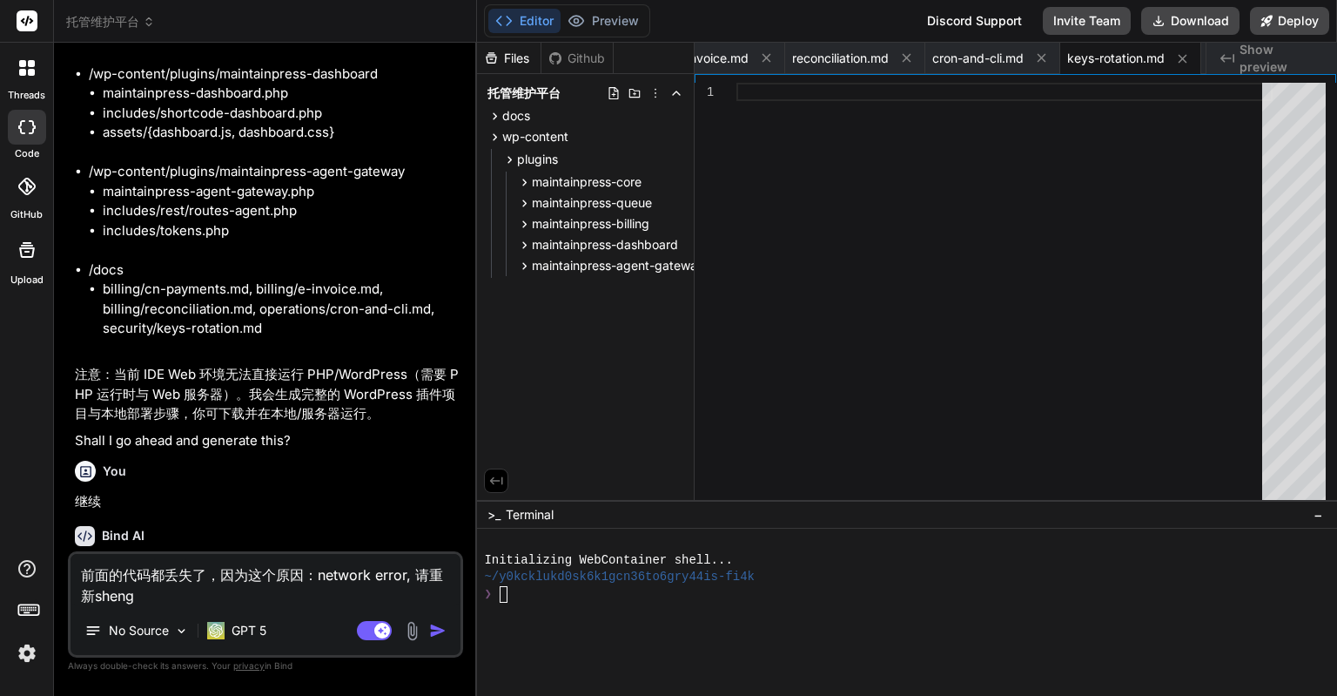
type textarea "x"
type textarea "前面的代码都丢失了，因为这个原因：network error, 请重新生成"
type textarea "x"
type textarea "前面的代码都丢失了，因为这个原因：network error, 请重新生成d"
type textarea "x"
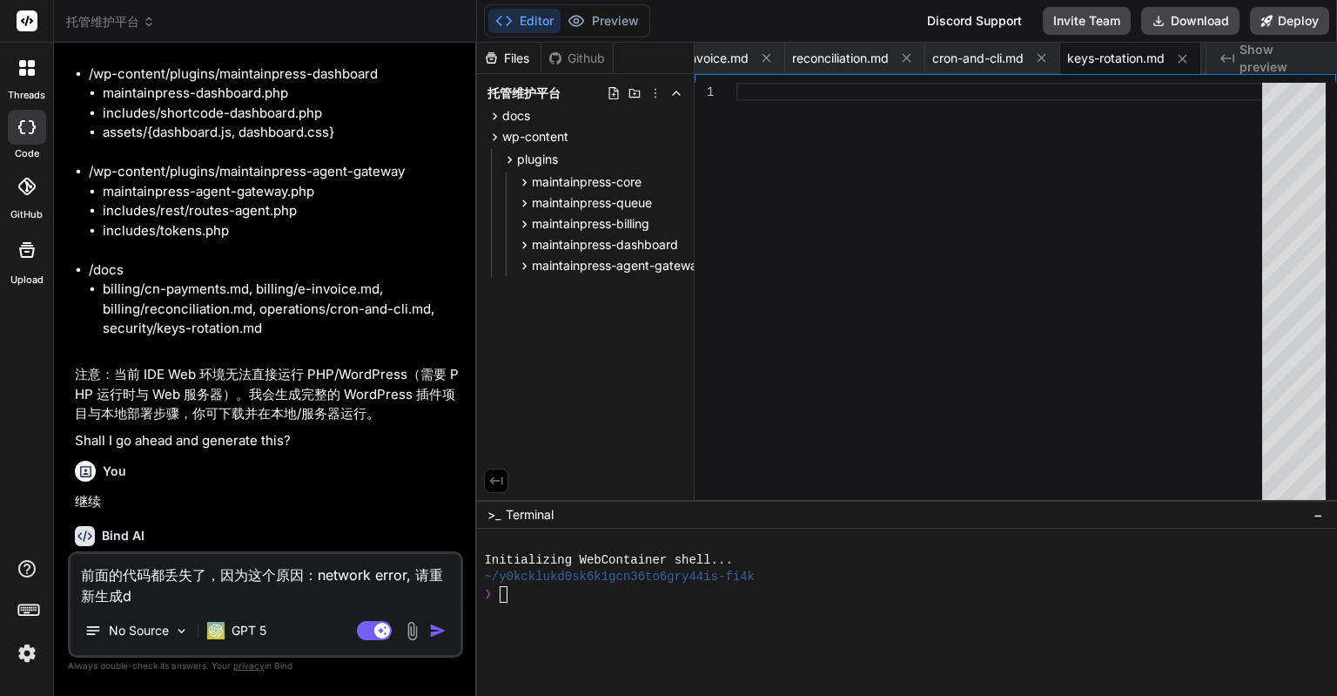
type textarea "前面的代码都丢失了，因为这个原因：network error, 请重新生成da"
type textarea "x"
type textarea "前面的代码都丢失了，因为这个原因：network error, 请重新生成dai"
type textarea "x"
type textarea "前面的代码都丢失了，因为这个原因：network error, 请重新生成dai'm"
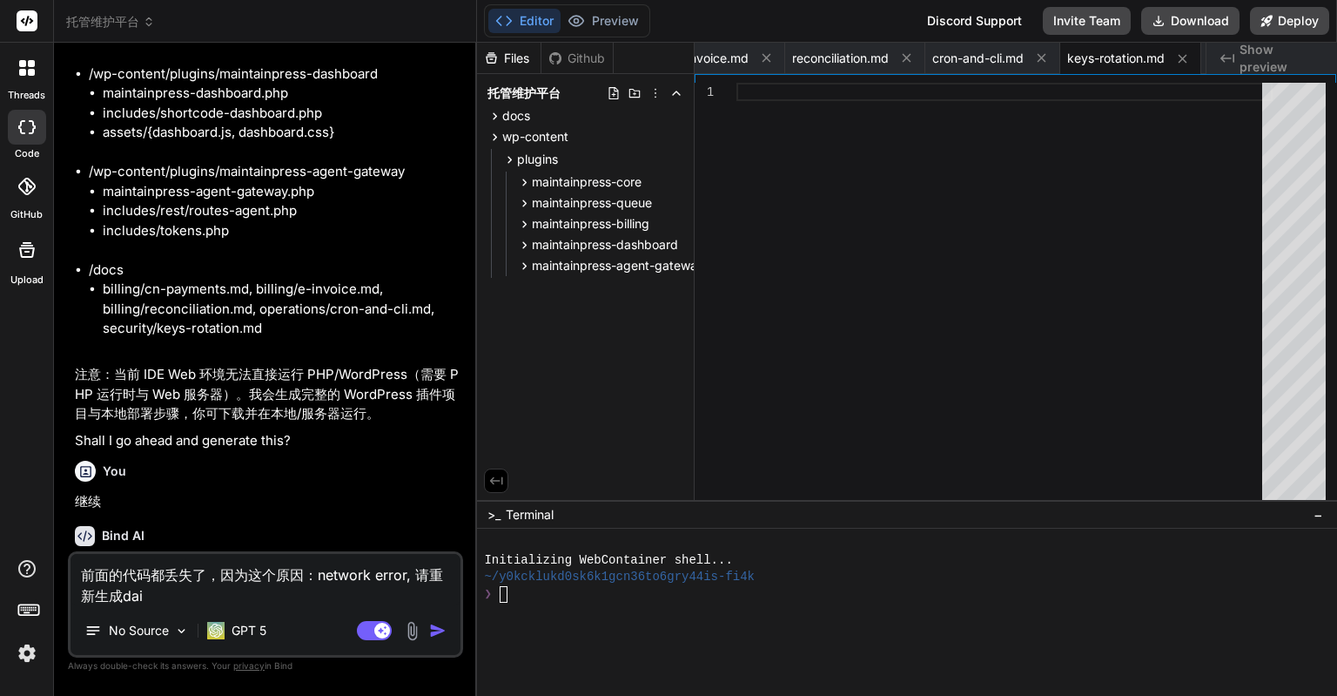
type textarea "x"
type textarea "前面的代码都丢失了，因为这个原因：network error, 请重新生成dai'ma"
type textarea "x"
type textarea "前面的代码都丢失了，因为这个原因：network error, 请重新生成代码"
type textarea "x"
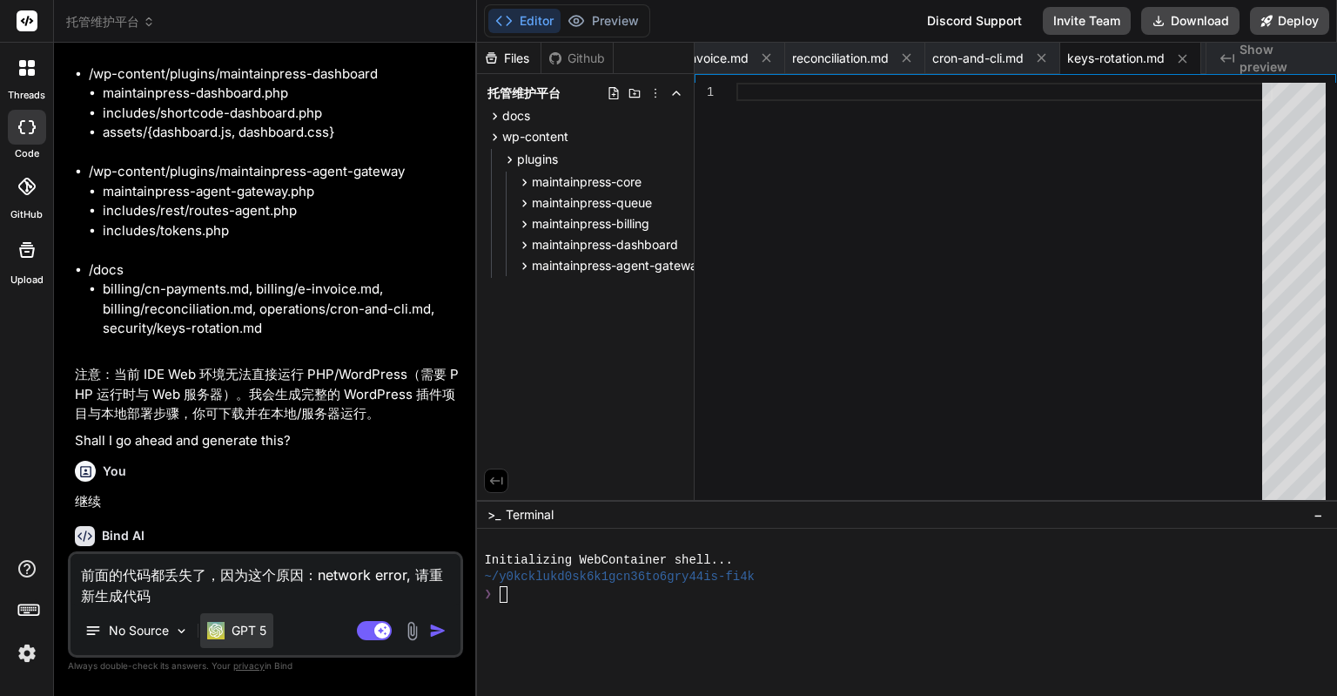
type textarea "前面的代码都丢失了，因为这个原因：network error, 请重新生成代码"
click at [267, 623] on div "GPT 5" at bounding box center [236, 630] width 73 height 35
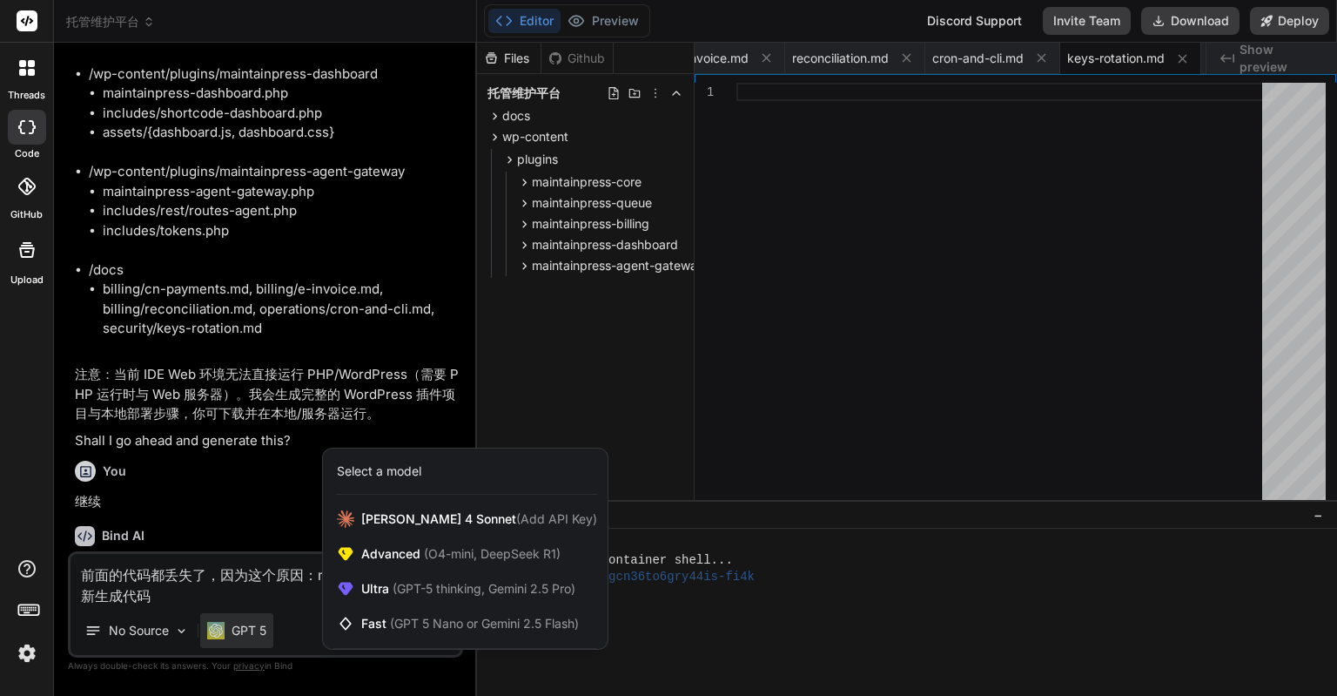
click at [237, 594] on div at bounding box center [668, 348] width 1337 height 696
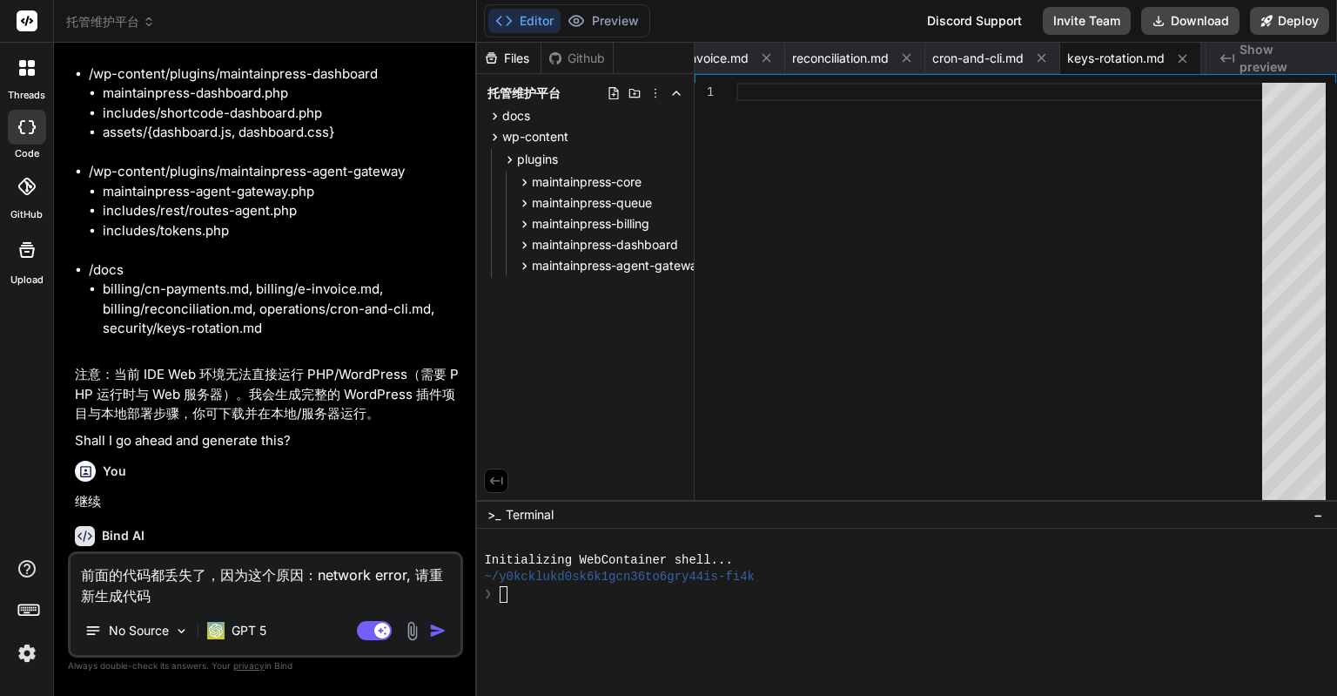
click at [248, 589] on textarea "前面的代码都丢失了，因为这个原因：network error, 请重新生成代码" at bounding box center [266, 580] width 390 height 52
click at [433, 629] on img "button" at bounding box center [437, 630] width 17 height 17
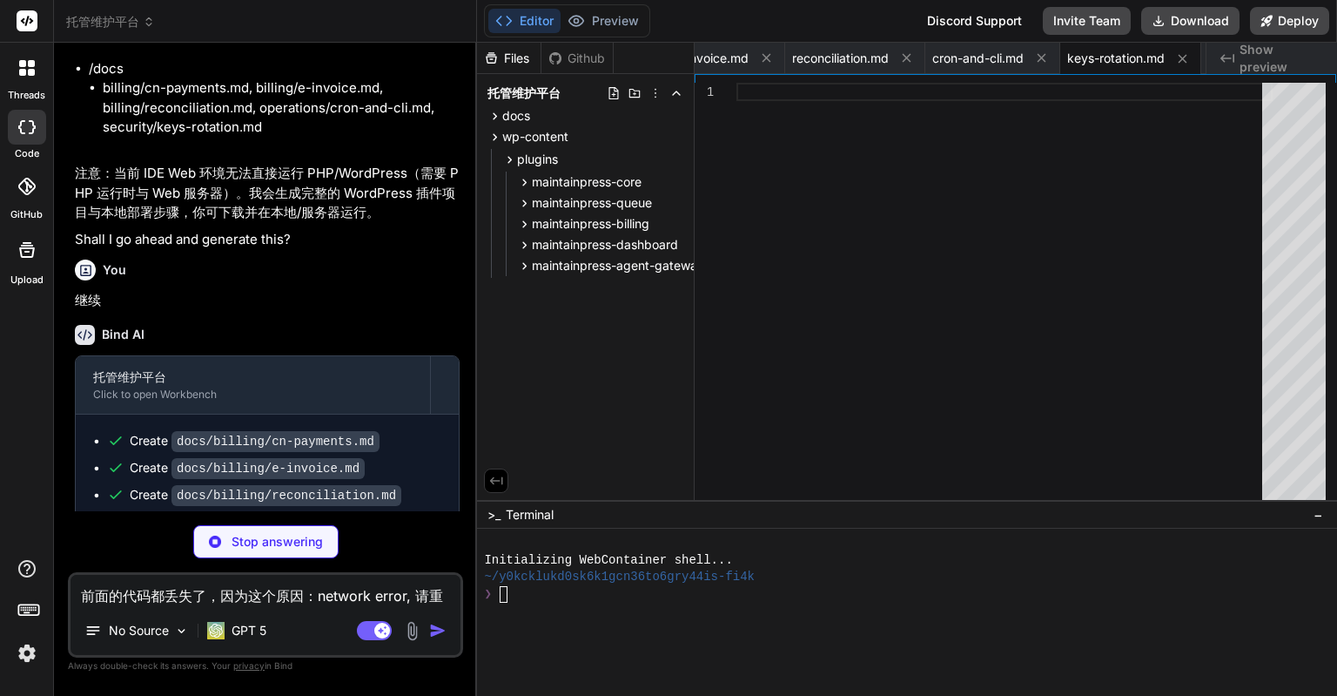
scroll to position [15832, 0]
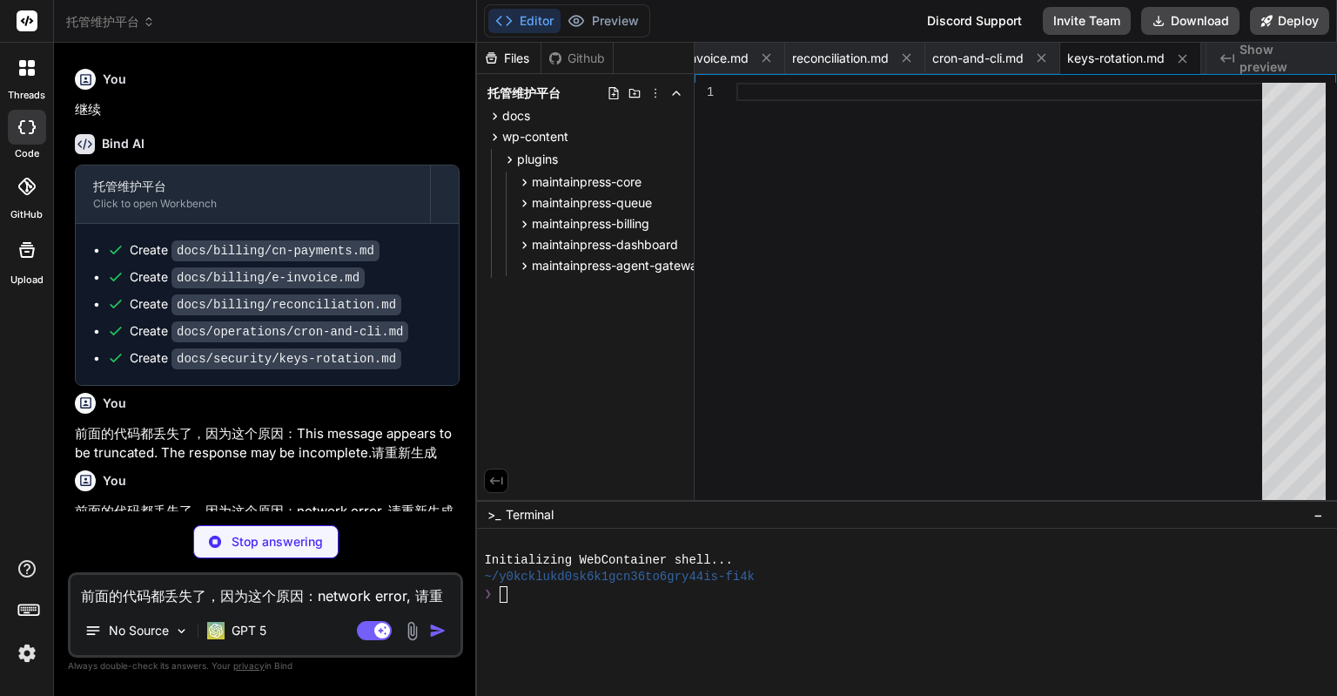
type textarea "x"
type textarea "你可以使用“下载项目”按钮将完整项目下载后，在本地/服务器按照以上步骤运行。"
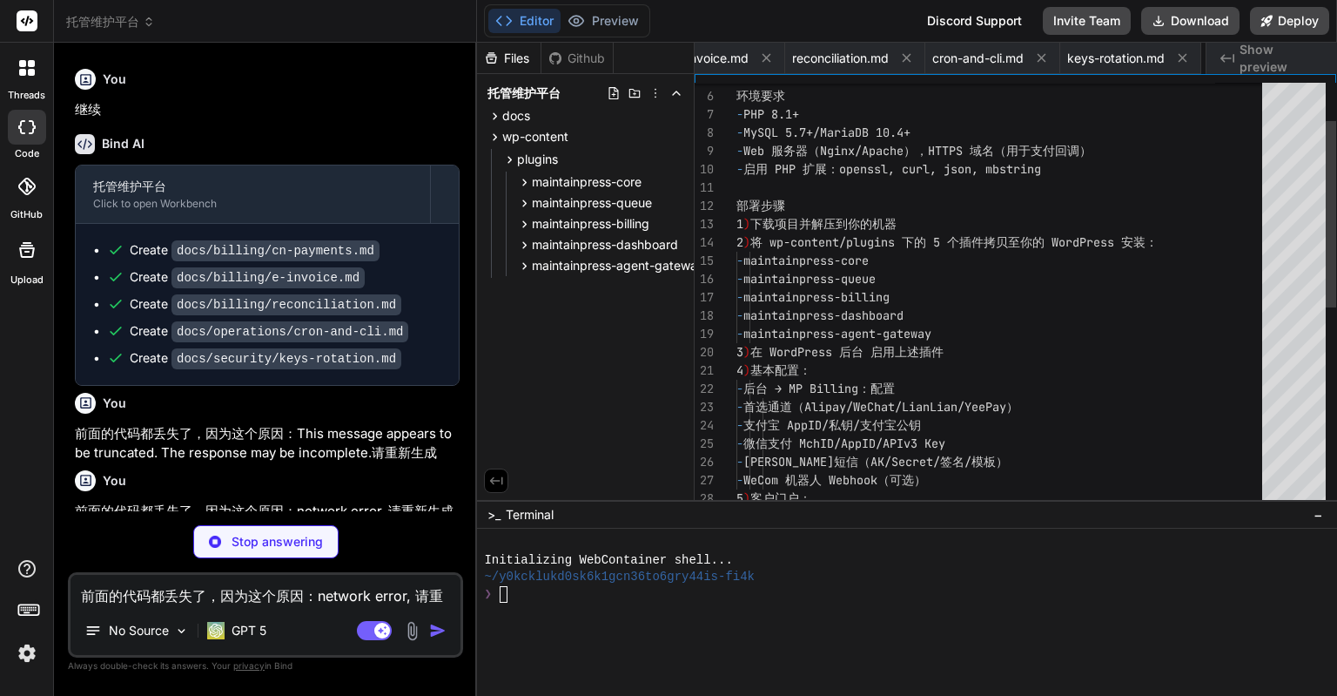
scroll to position [0, 284]
type textarea "x"
type textarea "- /wp-json/mp/v1/billing/portal - Webhook（POST） - /wp-json/mp/v1/billing/webhoo…"
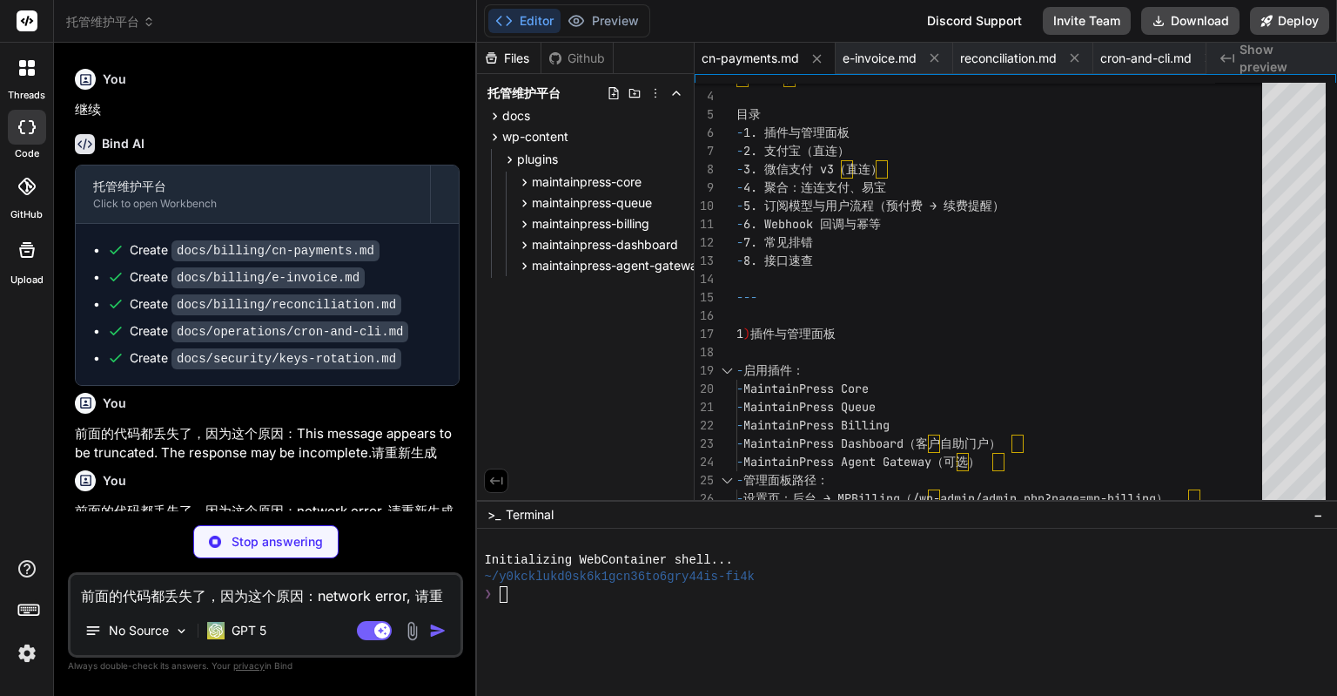
type textarea "x"
type textarea "- 校验抬头信息完整性与合法性 - 对齐金额（不含税/含税）、税率与开票项目编码 - 文件不可访问： - 若文件走外链，确保有效期与权限；或将 PDF/OFD…"
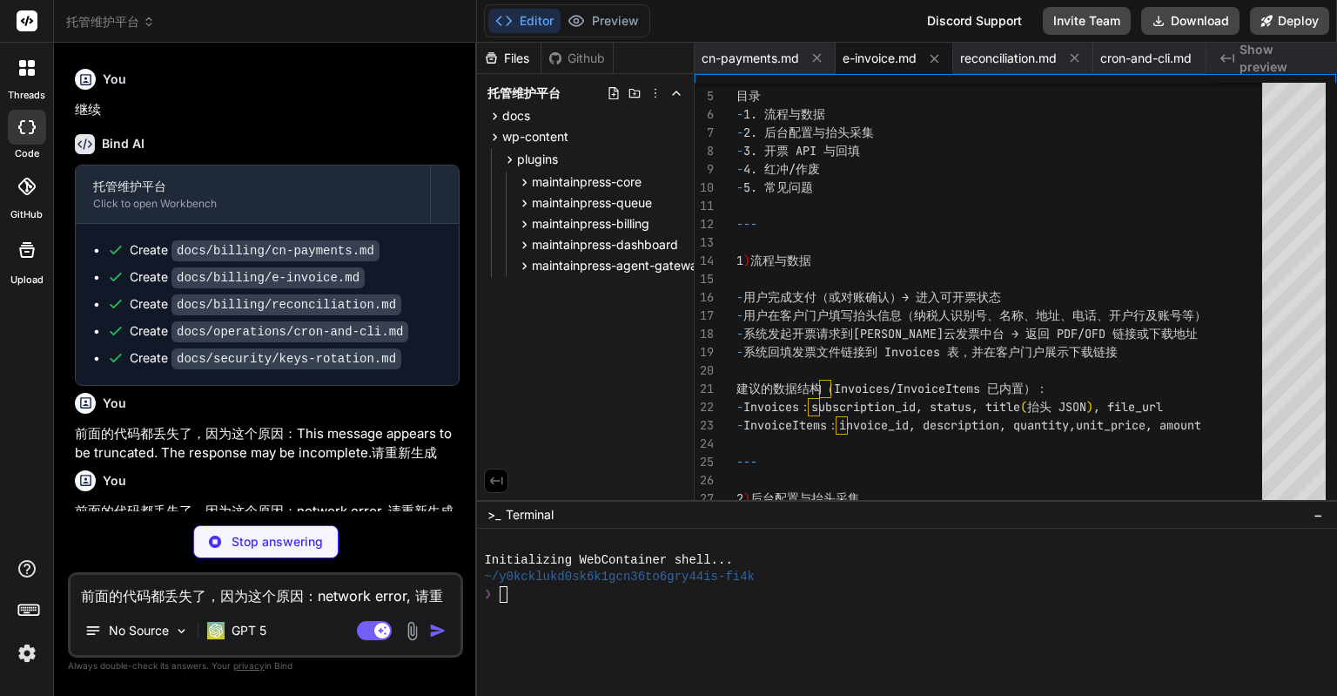
type textarea "x"
type textarea "- WP-CLI： - wp mp billing:match - 匹配规则（当前简化版）： - 按 order_no 直接匹配 Payments 的 ord…"
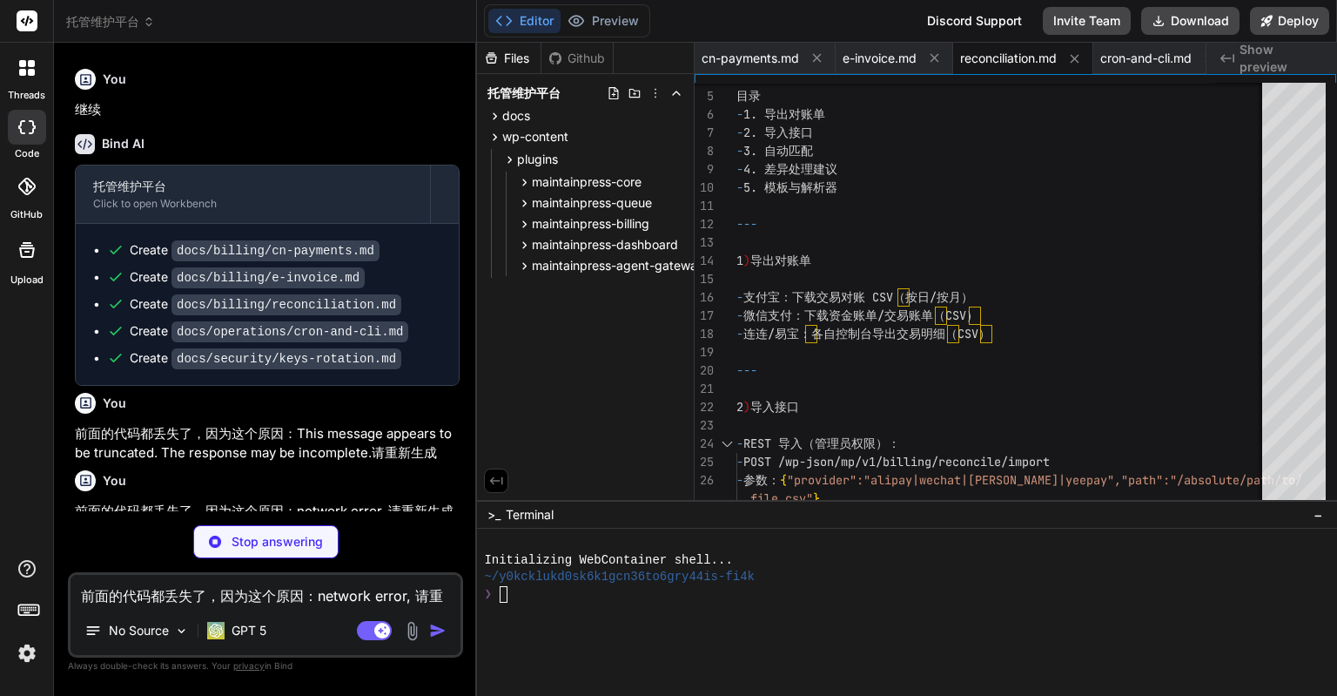
type textarea "x"
type textarea "- 邮件送达能力（wp_mail）；短信/微信通知需在后台填入对应配置 - 文件权限：确保 WordPress 可写数据库与必要临时目录"
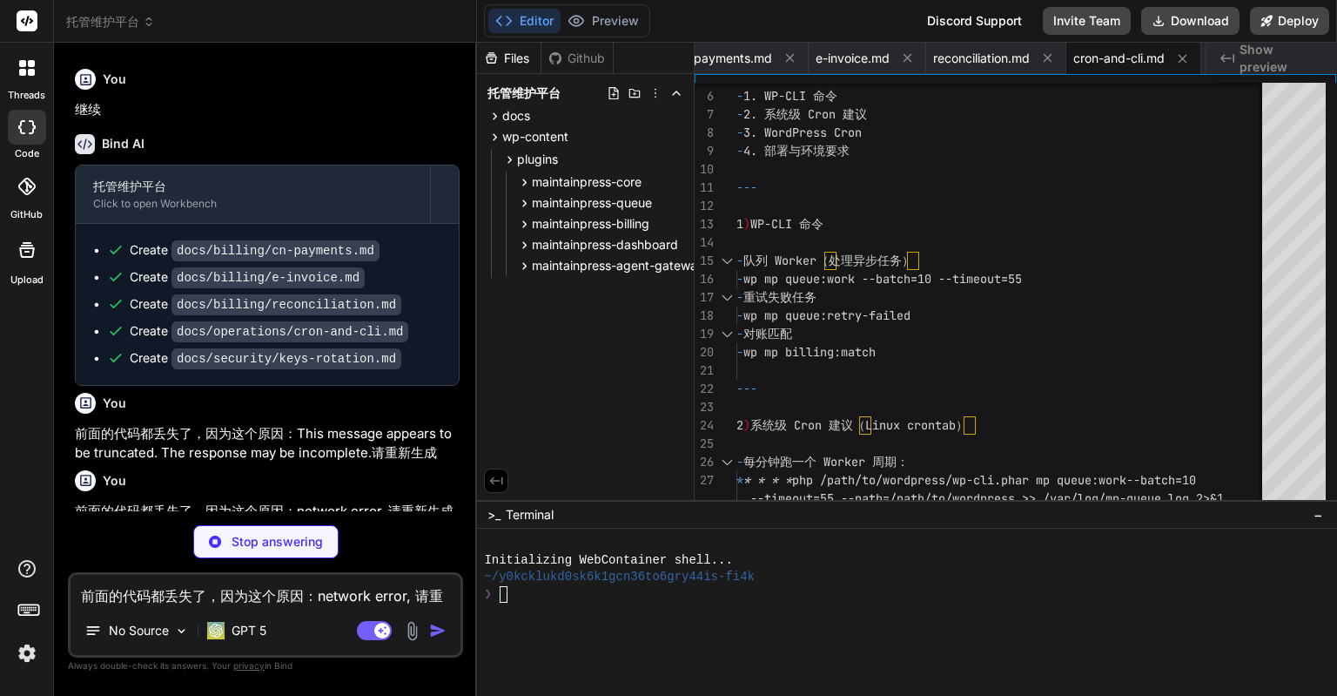
type textarea "x"
type textarea "- 发现泄漏或可疑访问，立即吊销/轮换相关密钥 - 在上游平台（支付宝/微信/[PERSON_NAME]云）第一时间禁用旧凭据 - 应用内强制刷新缓存、暂停相…"
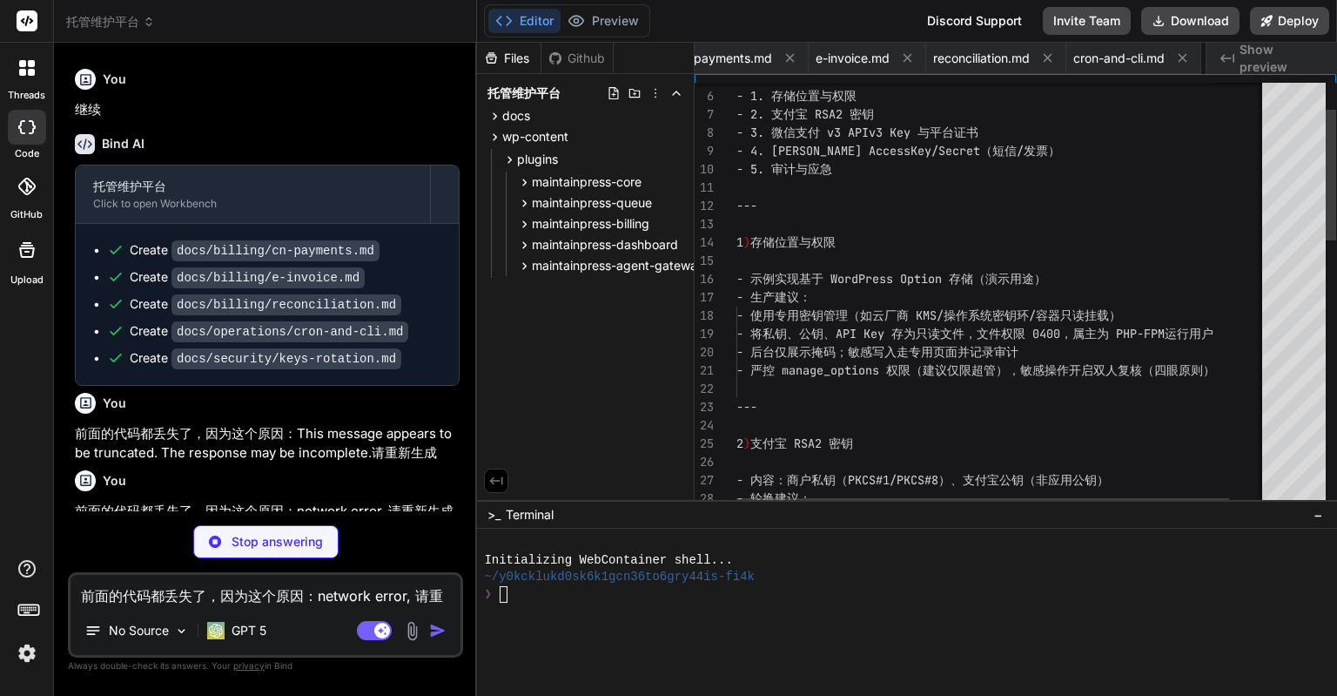
scroll to position [0, 168]
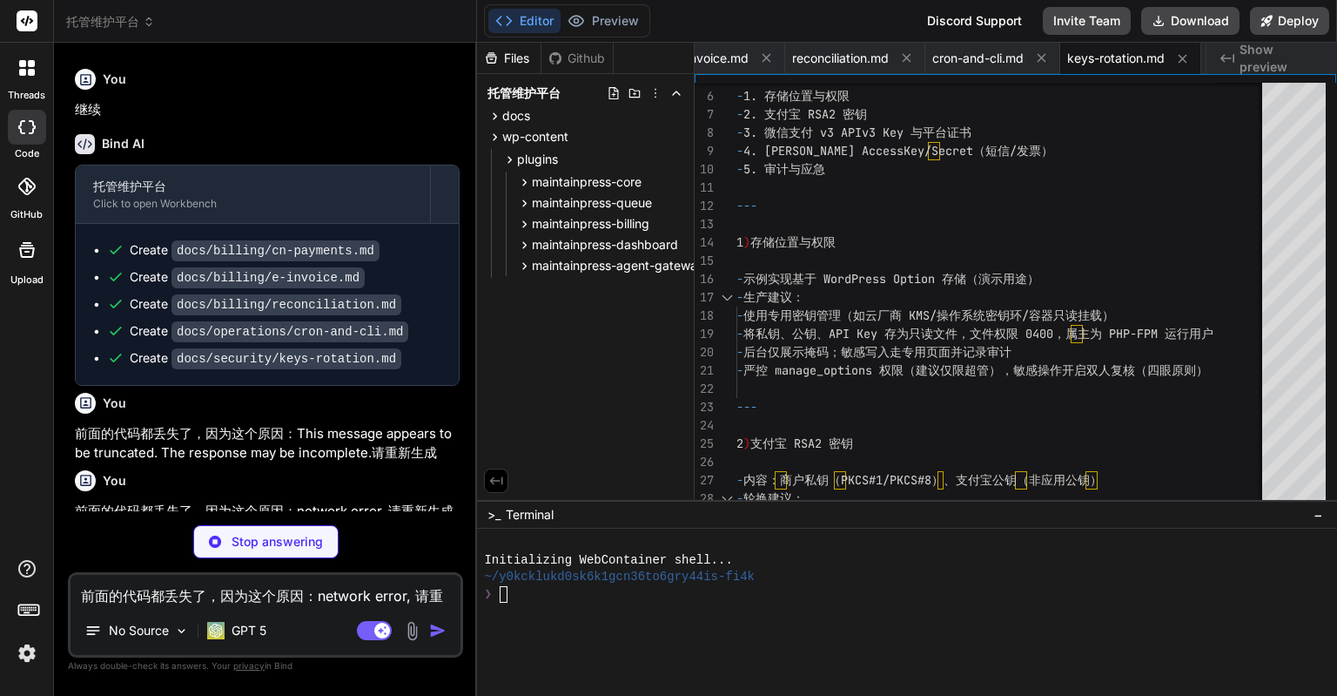
type textarea "x"
type textarea "public static function register_caps() { MaintainPress_CapabilityRegistry::boot…"
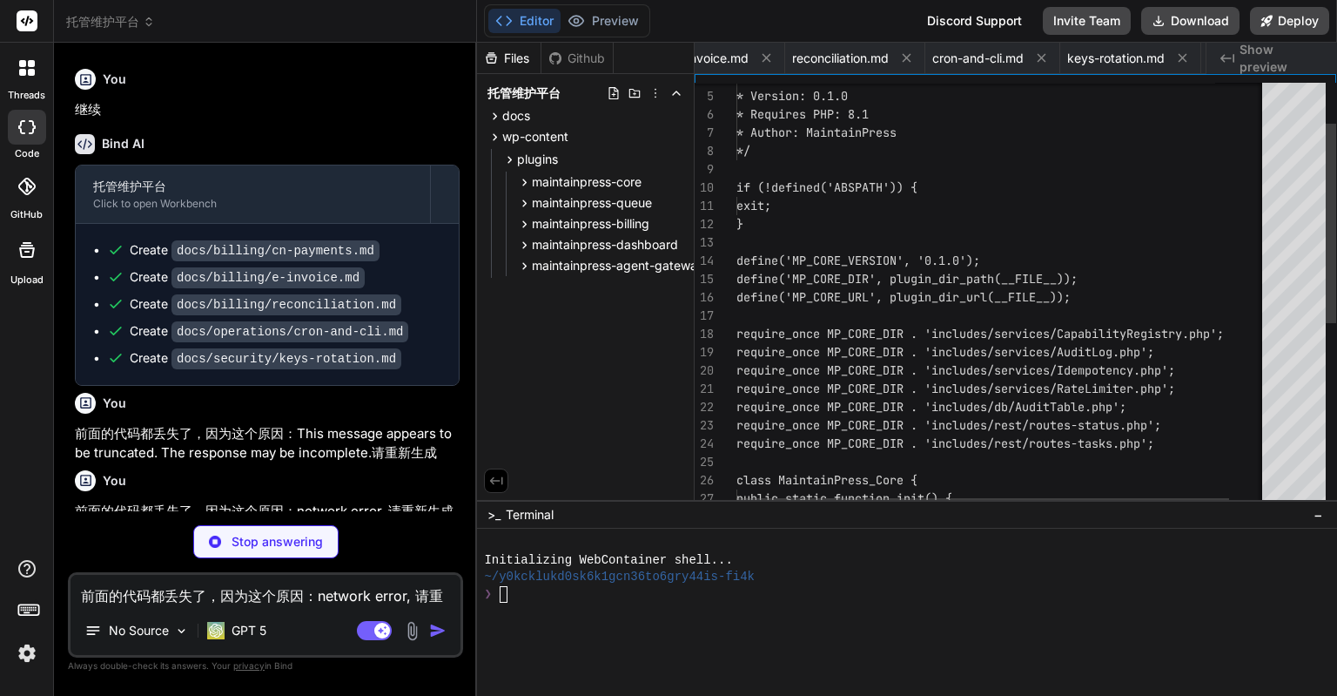
scroll to position [0, 458]
type textarea "x"
type textarea "}"
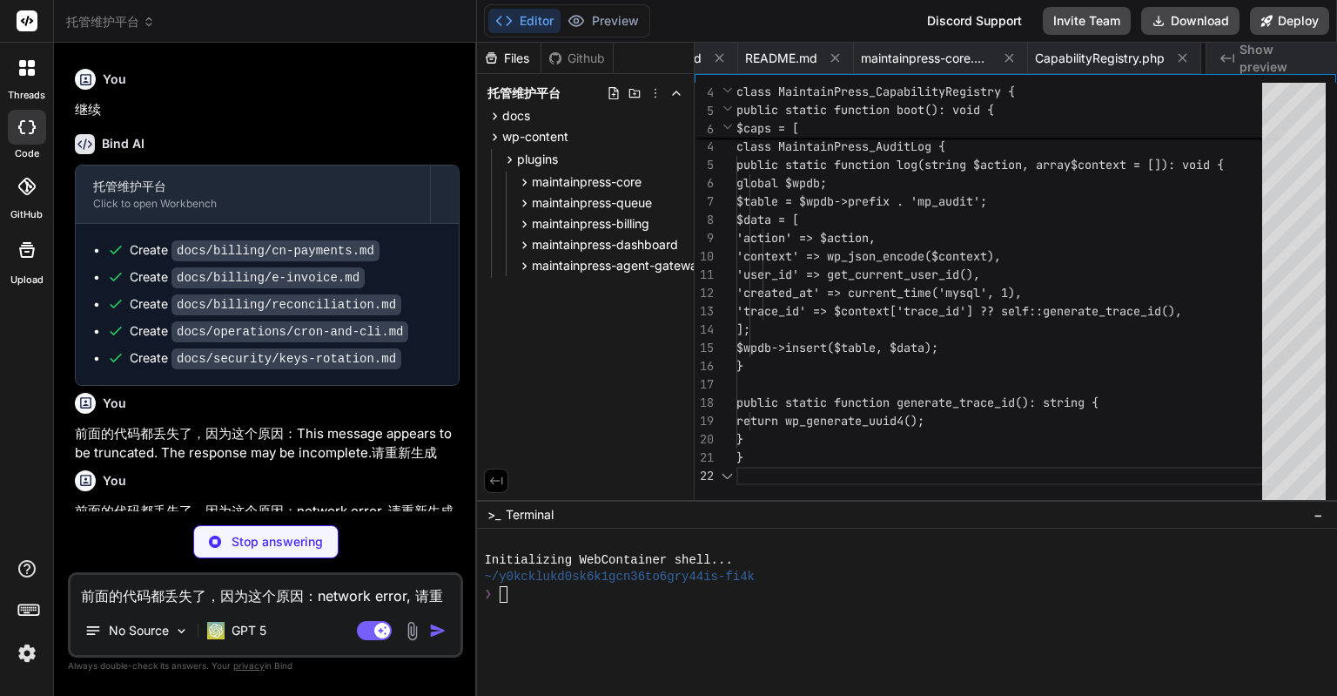
scroll to position [0, 752]
type textarea "x"
type textarea "<?php if (!defined('ABSPATH')) { exit; } class MaintainPress_Idempotency { publ…"
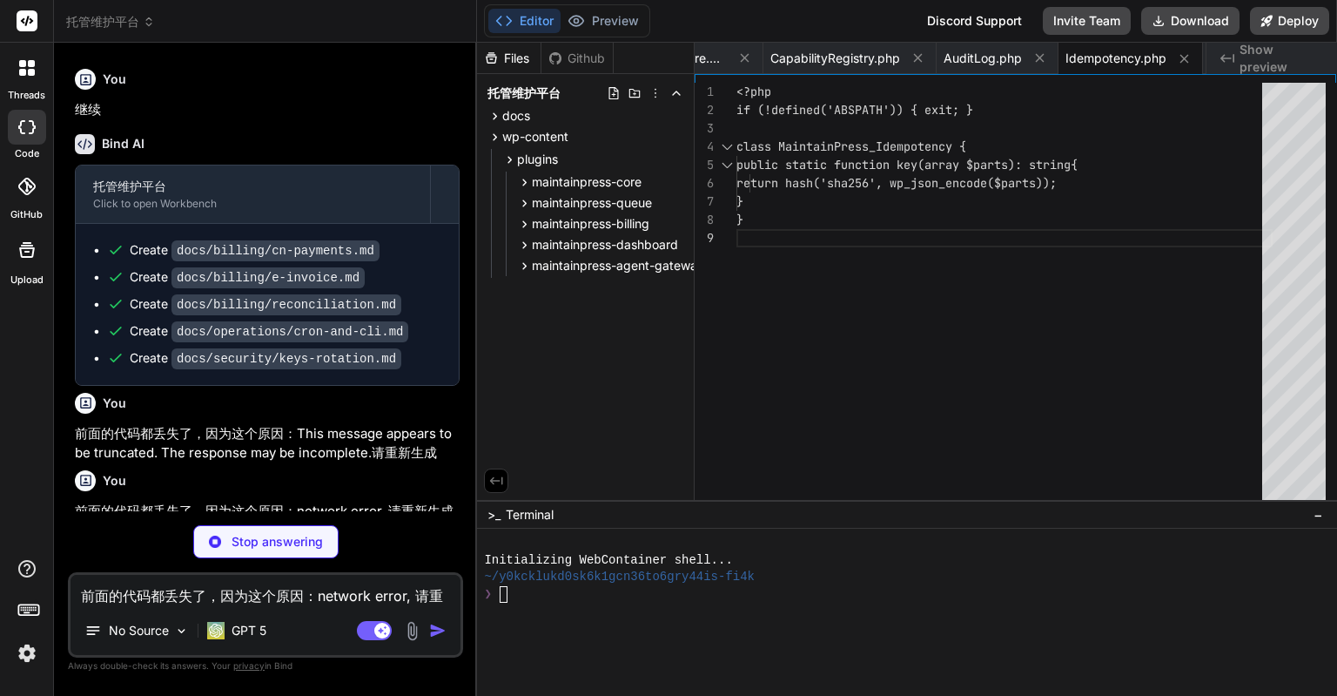
type textarea "x"
type textarea "return true; } }"
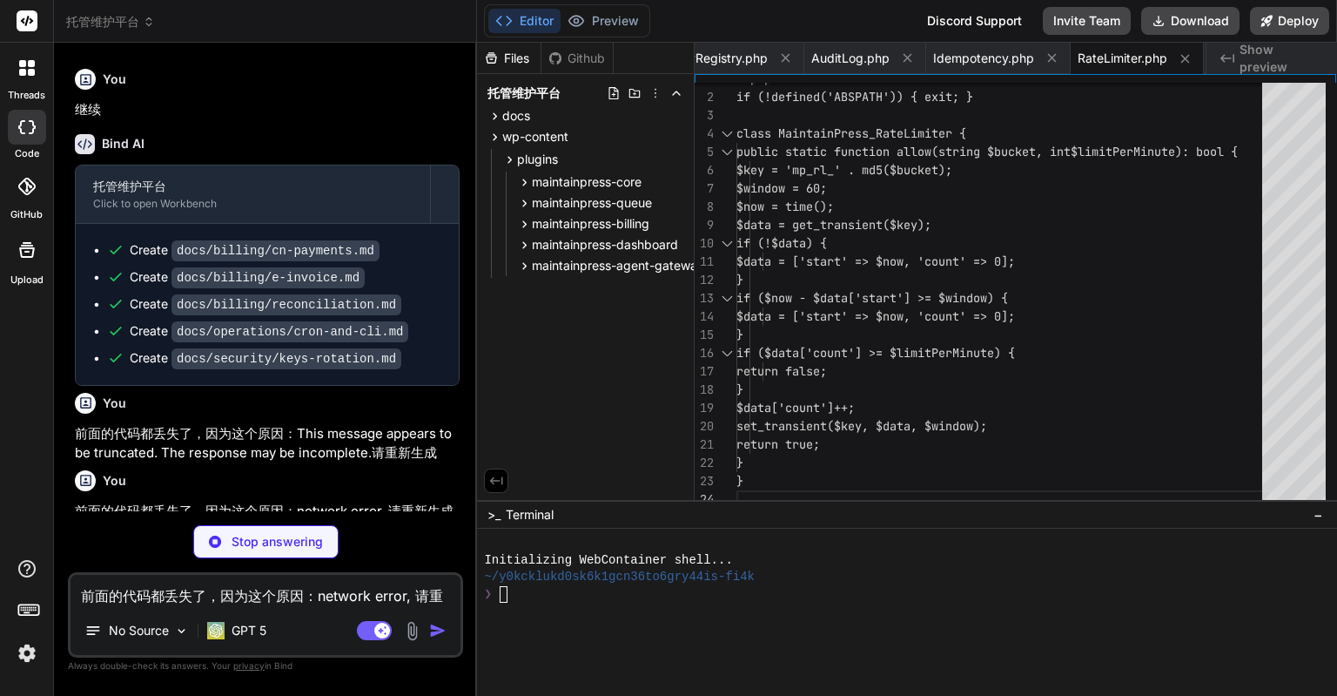
scroll to position [0, 1159]
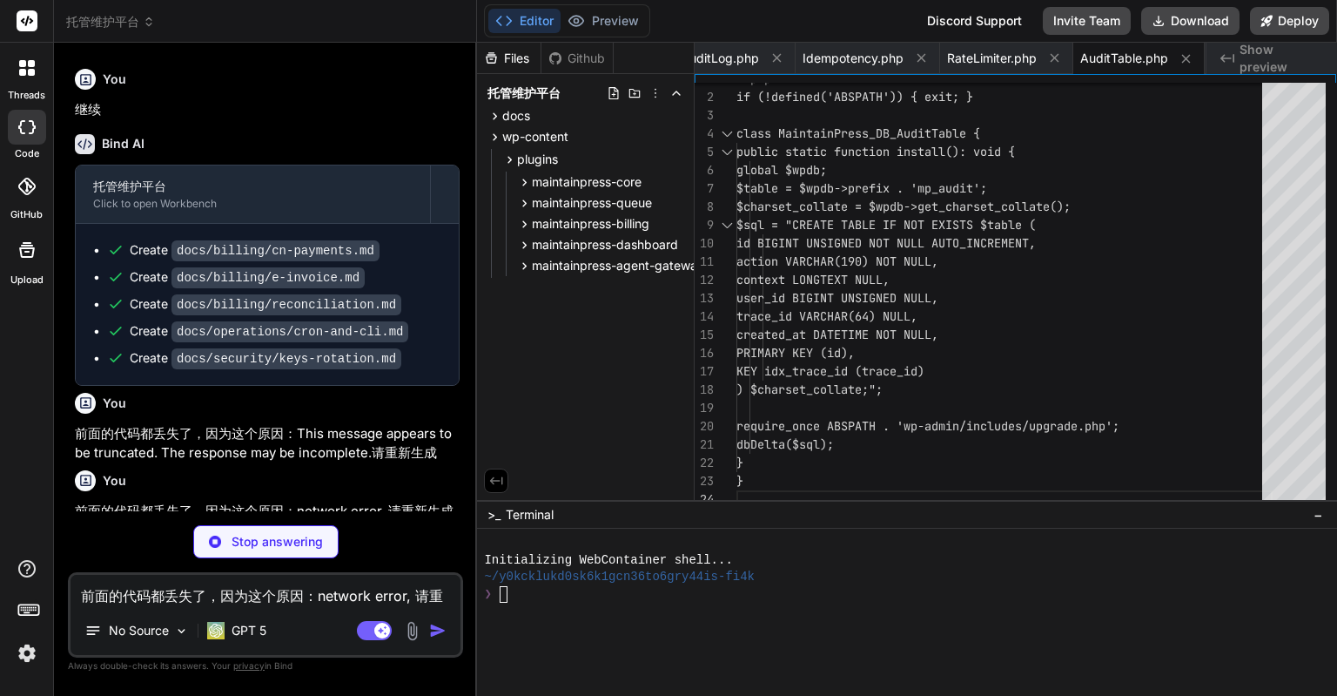
type textarea "x"
type textarea "}"
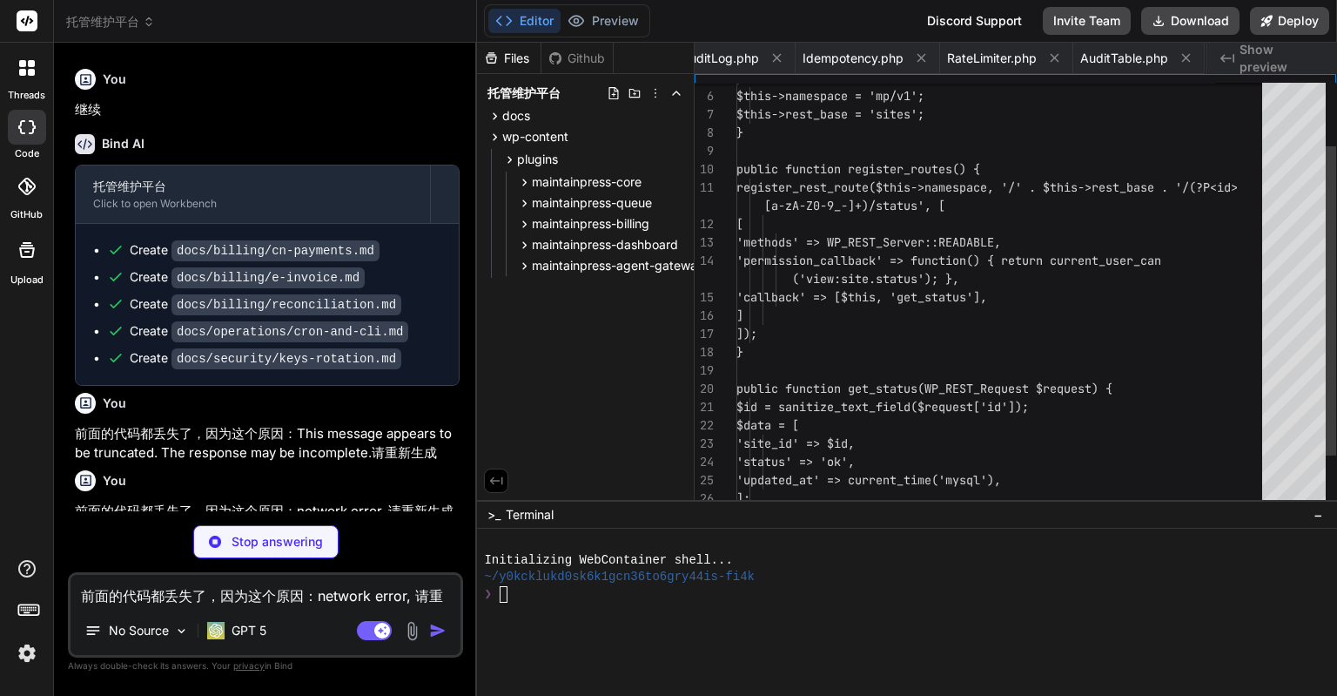
scroll to position [0, 1304]
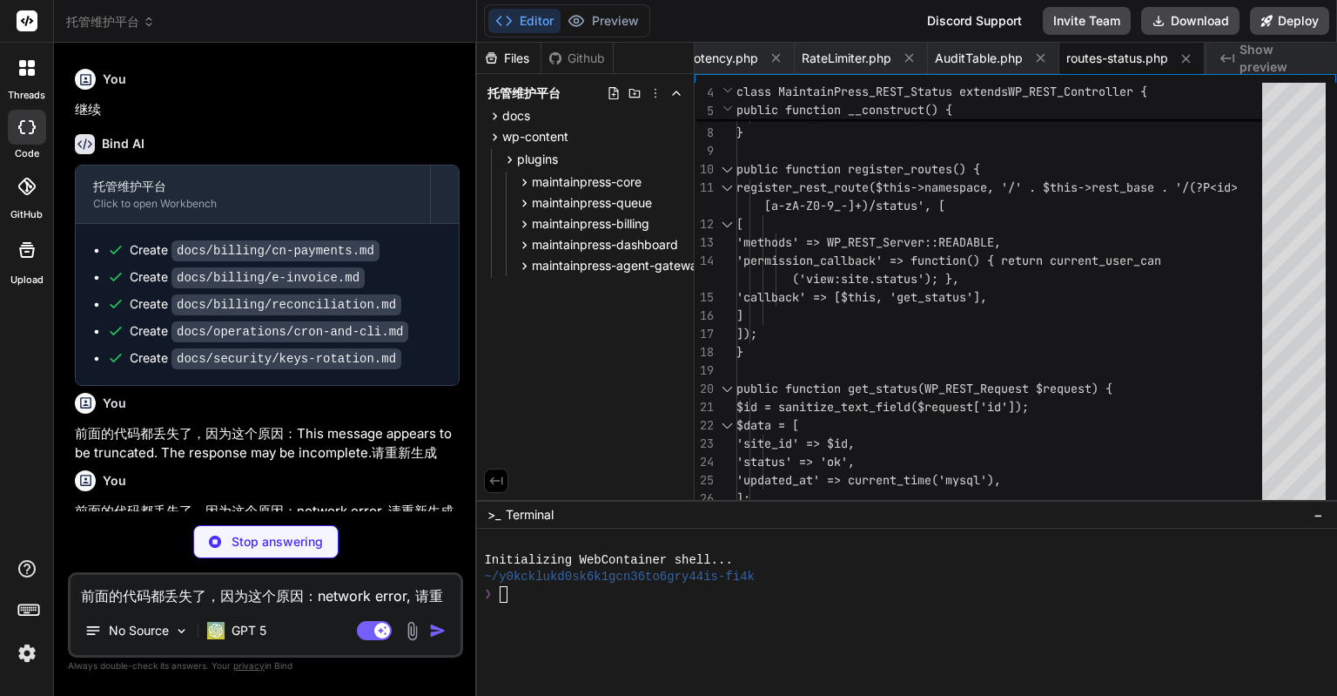
type textarea "x"
type textarea "return new WP_REST_Response(['queued' => true, 'trace_id' => $trace], 202); } }"
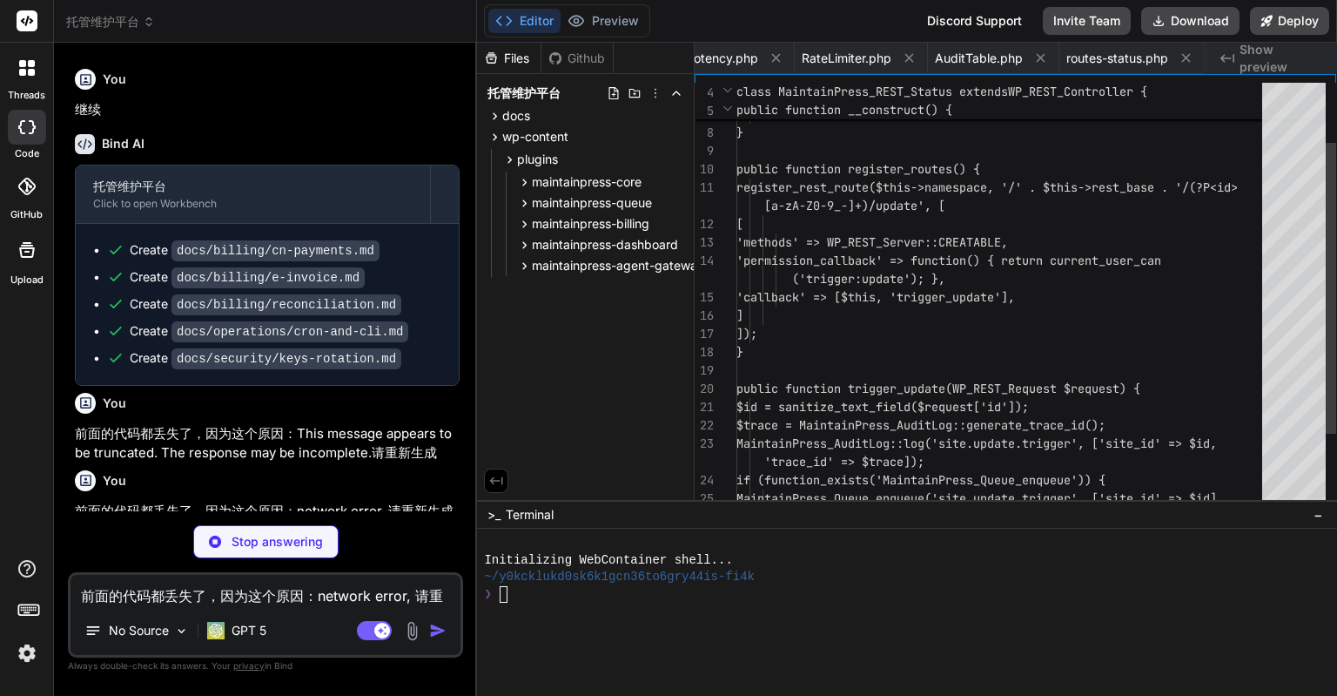
scroll to position [0, 1445]
type textarea "x"
type textarea "register_activation_hook(__FILE__, ['MaintainPress_Queue_Plugin', 'activate']);…"
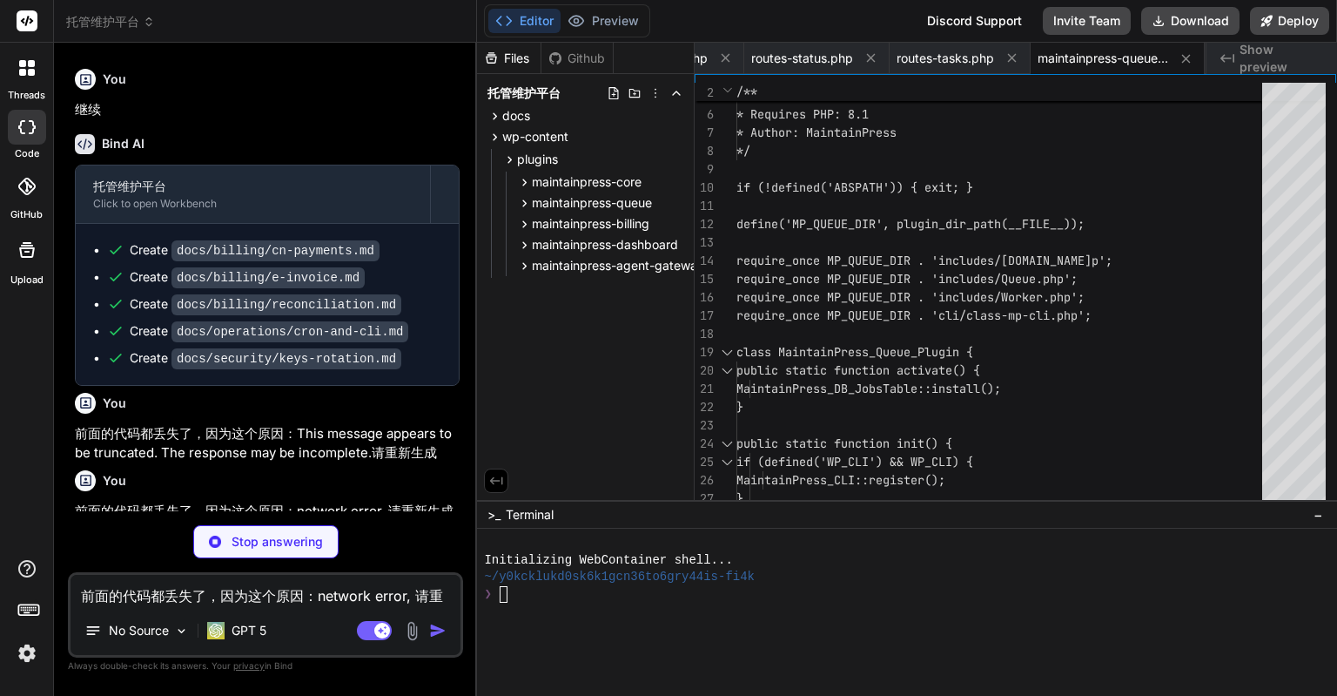
type textarea "x"
type textarea "} }"
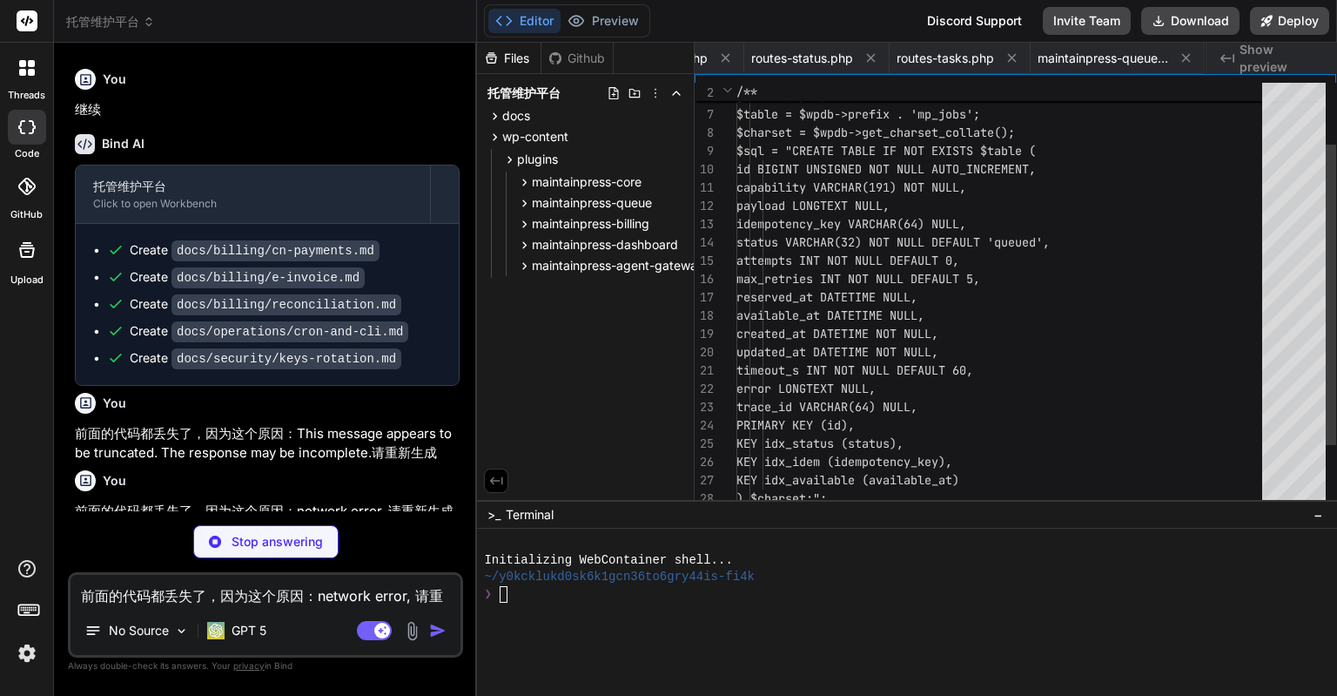
scroll to position [0, 1748]
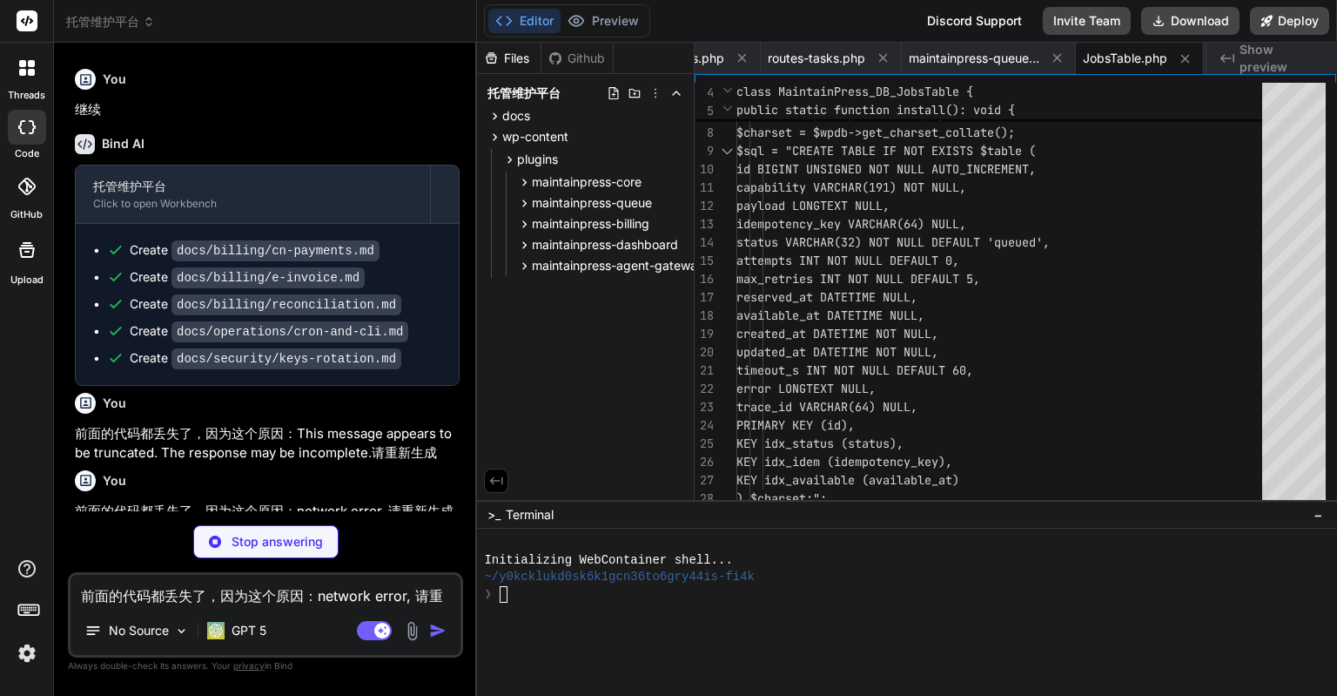
type textarea "x"
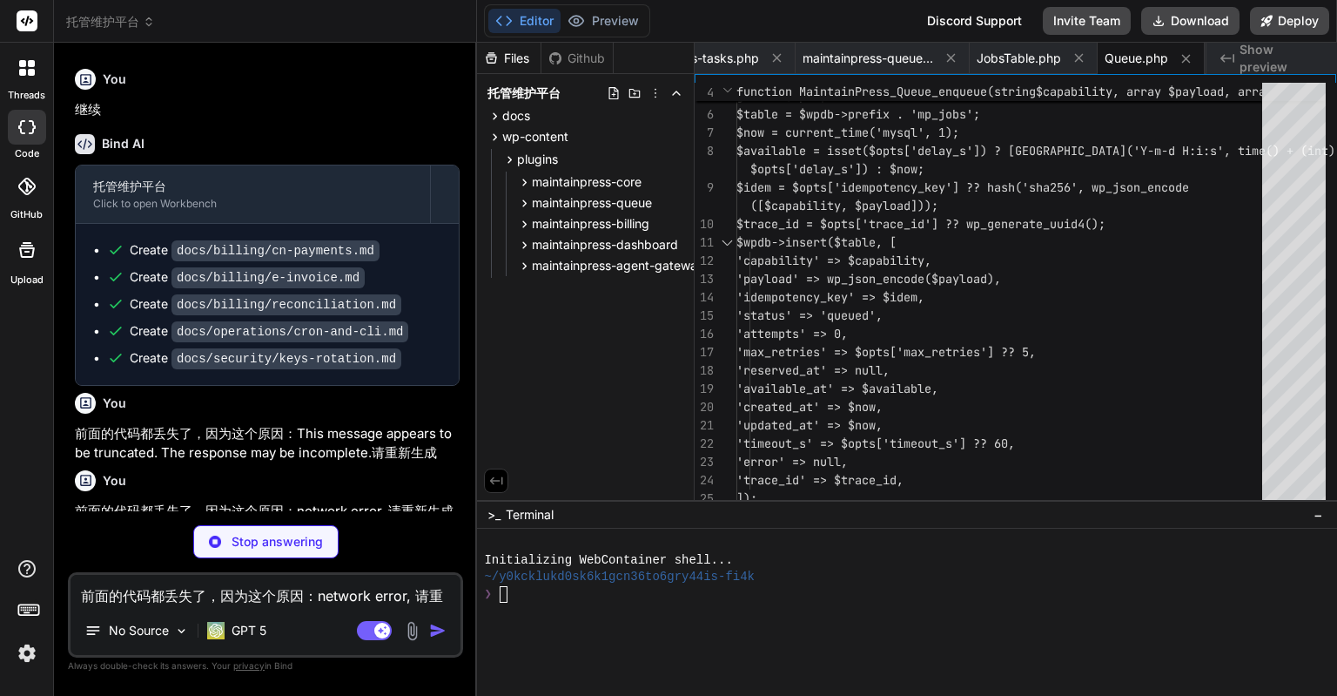
type textarea "x"
type textarea "} } }"
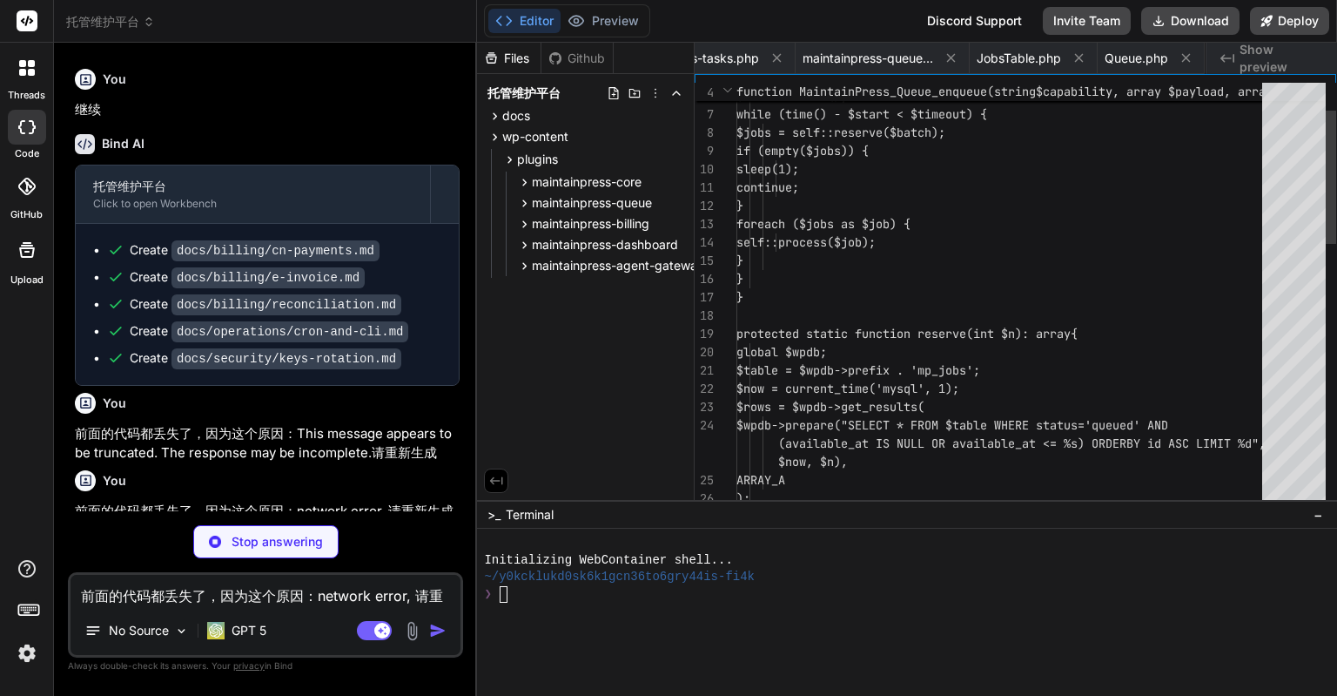
scroll to position [0, 1964]
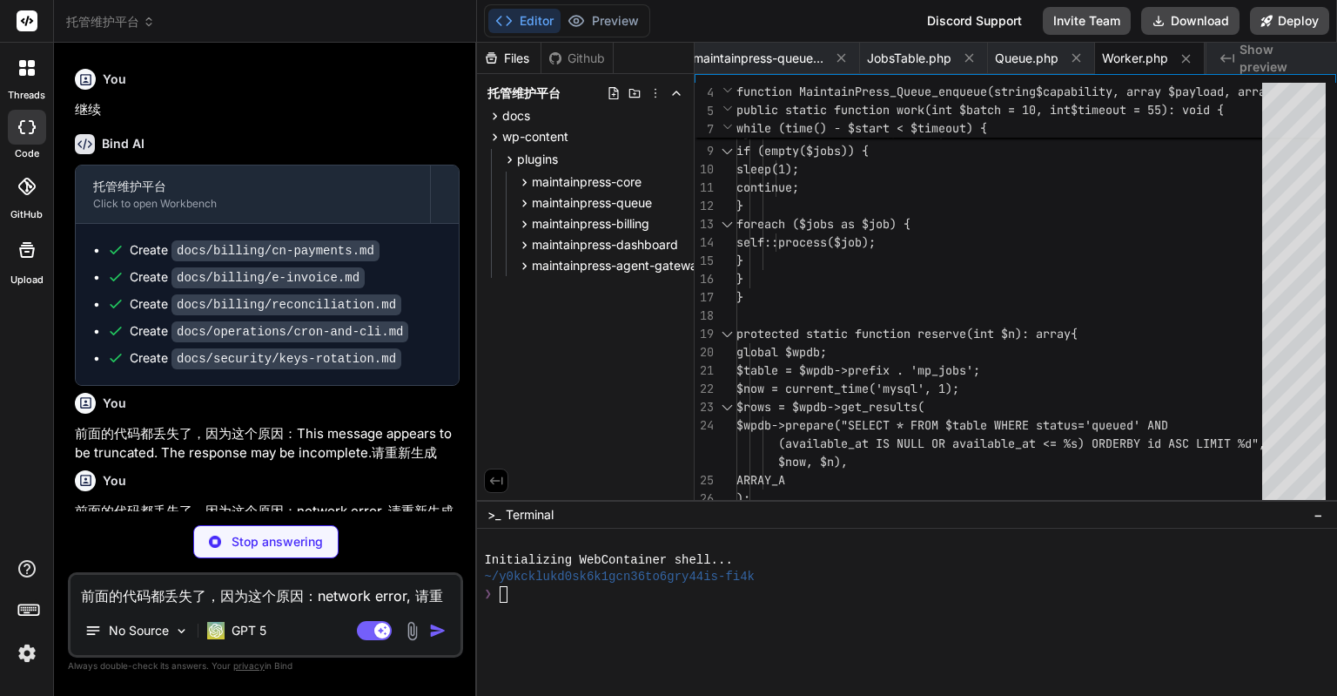
type textarea "x"
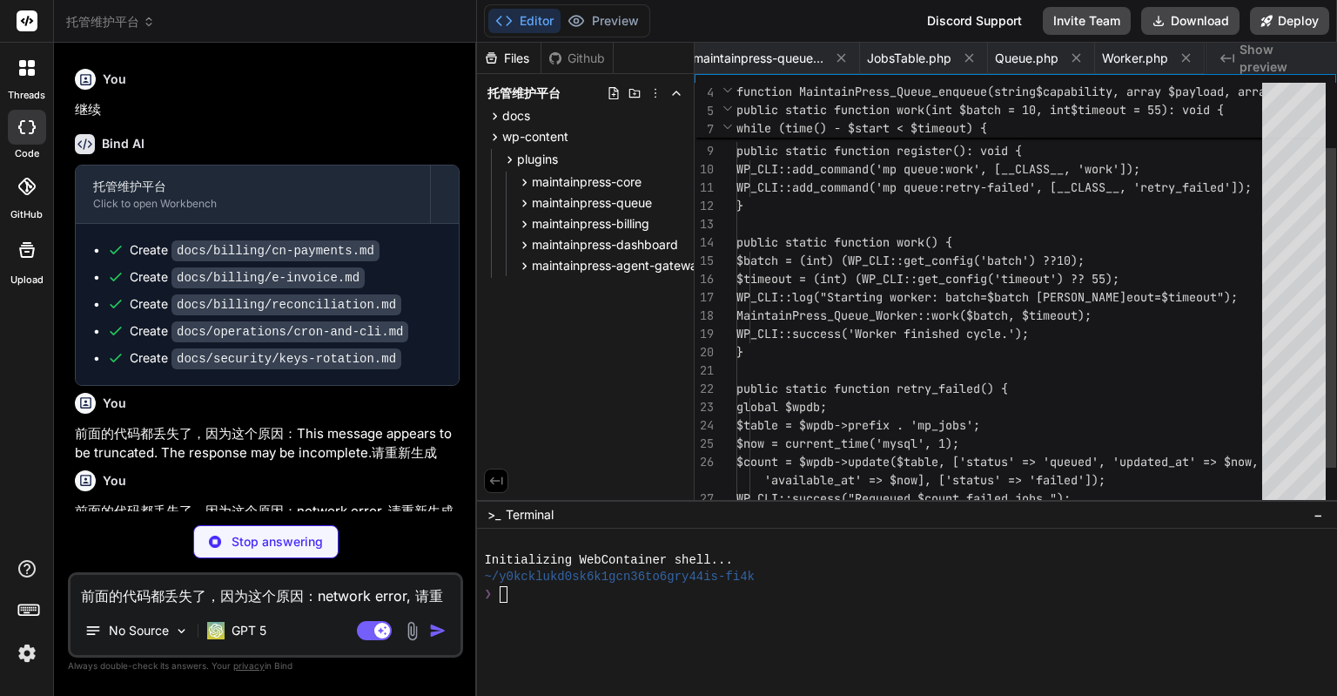
scroll to position [0, 2105]
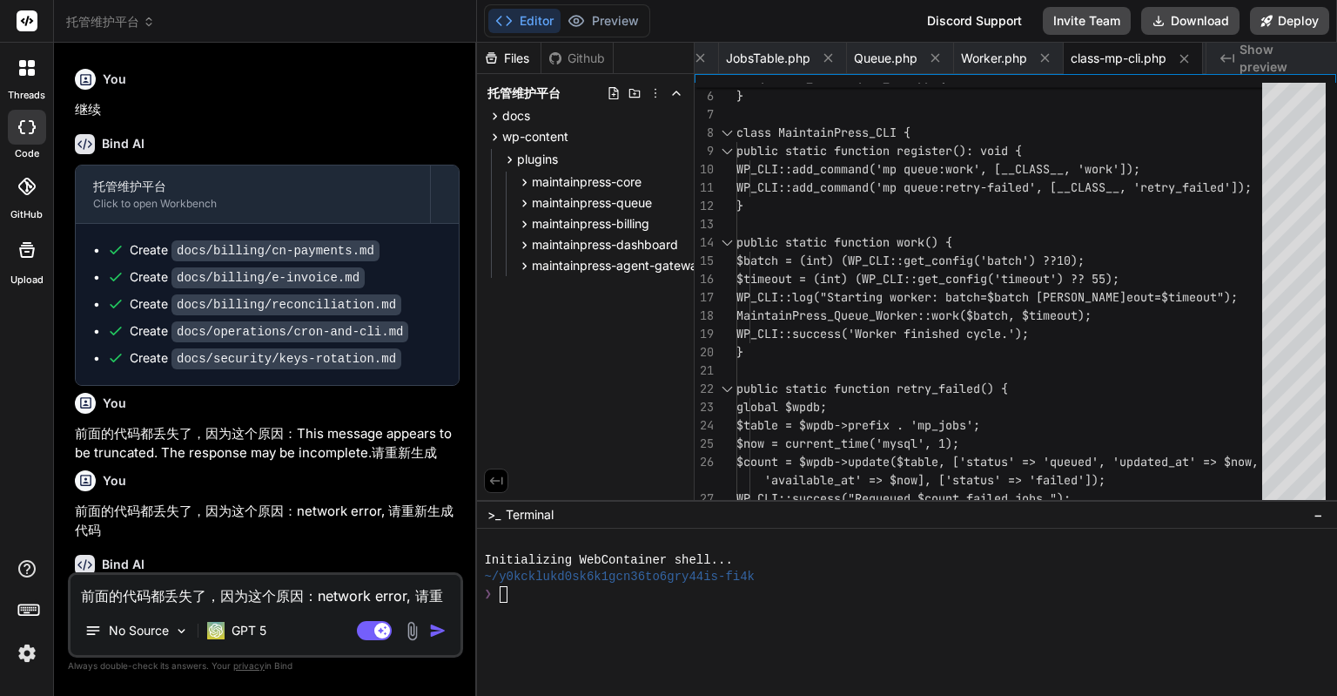
type textarea "x"
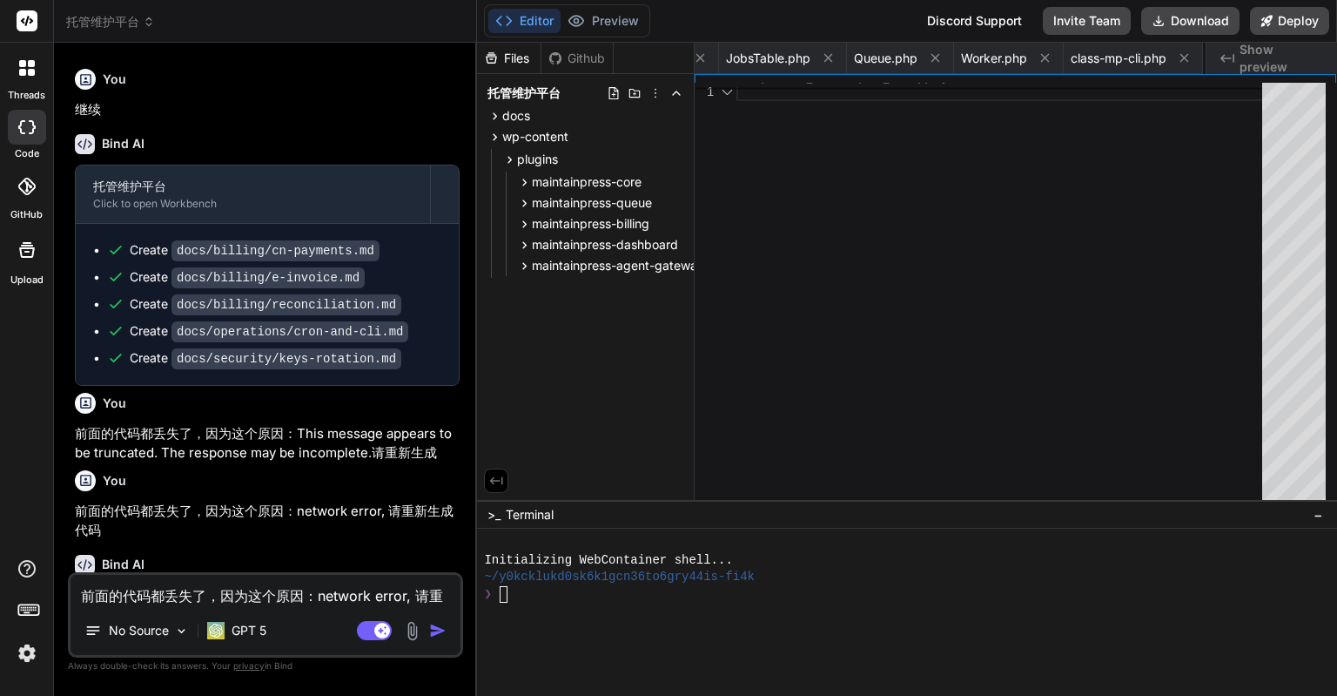
scroll to position [0, 2280]
